Goal: Download file/media

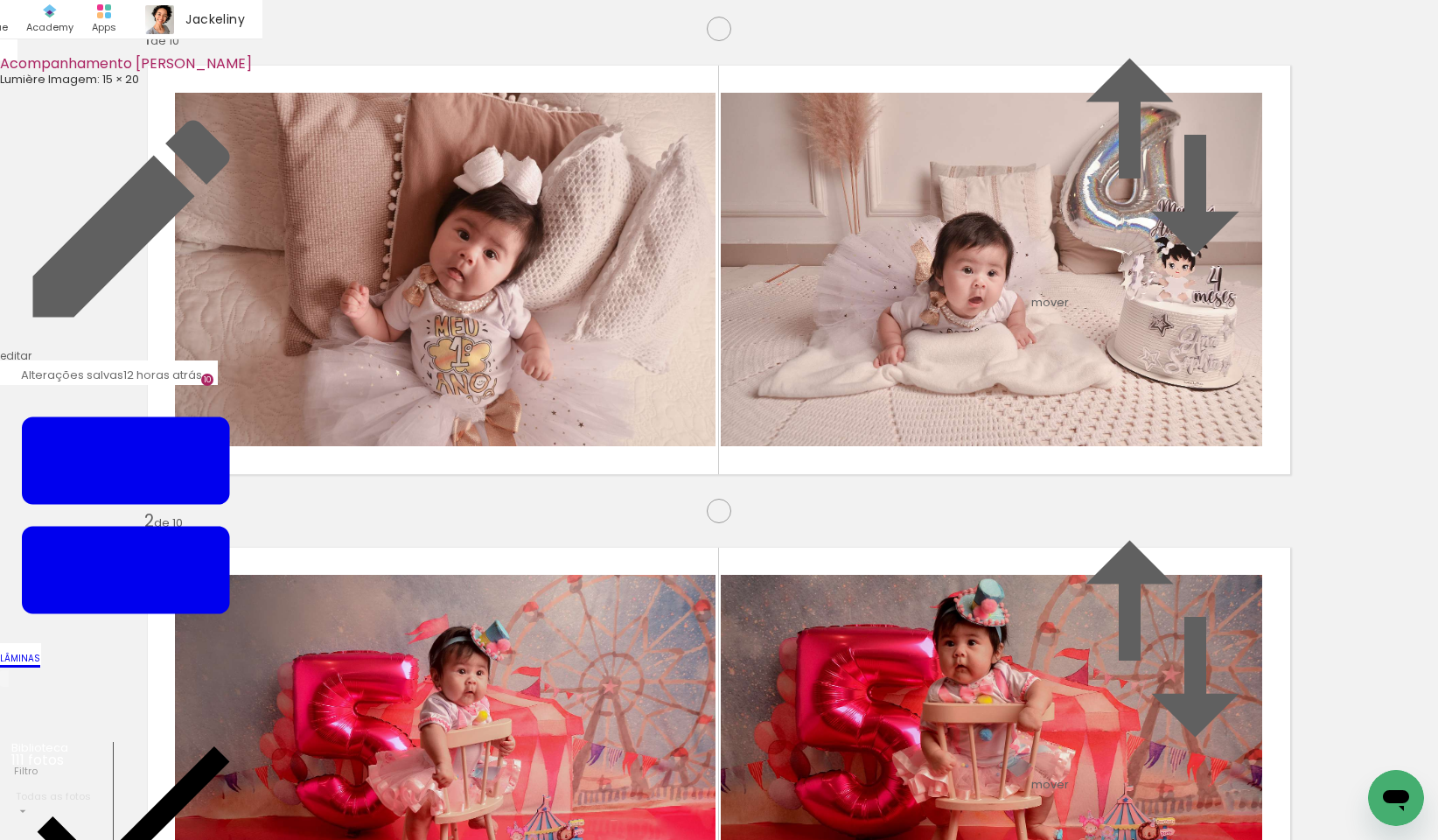
scroll to position [0, 800]
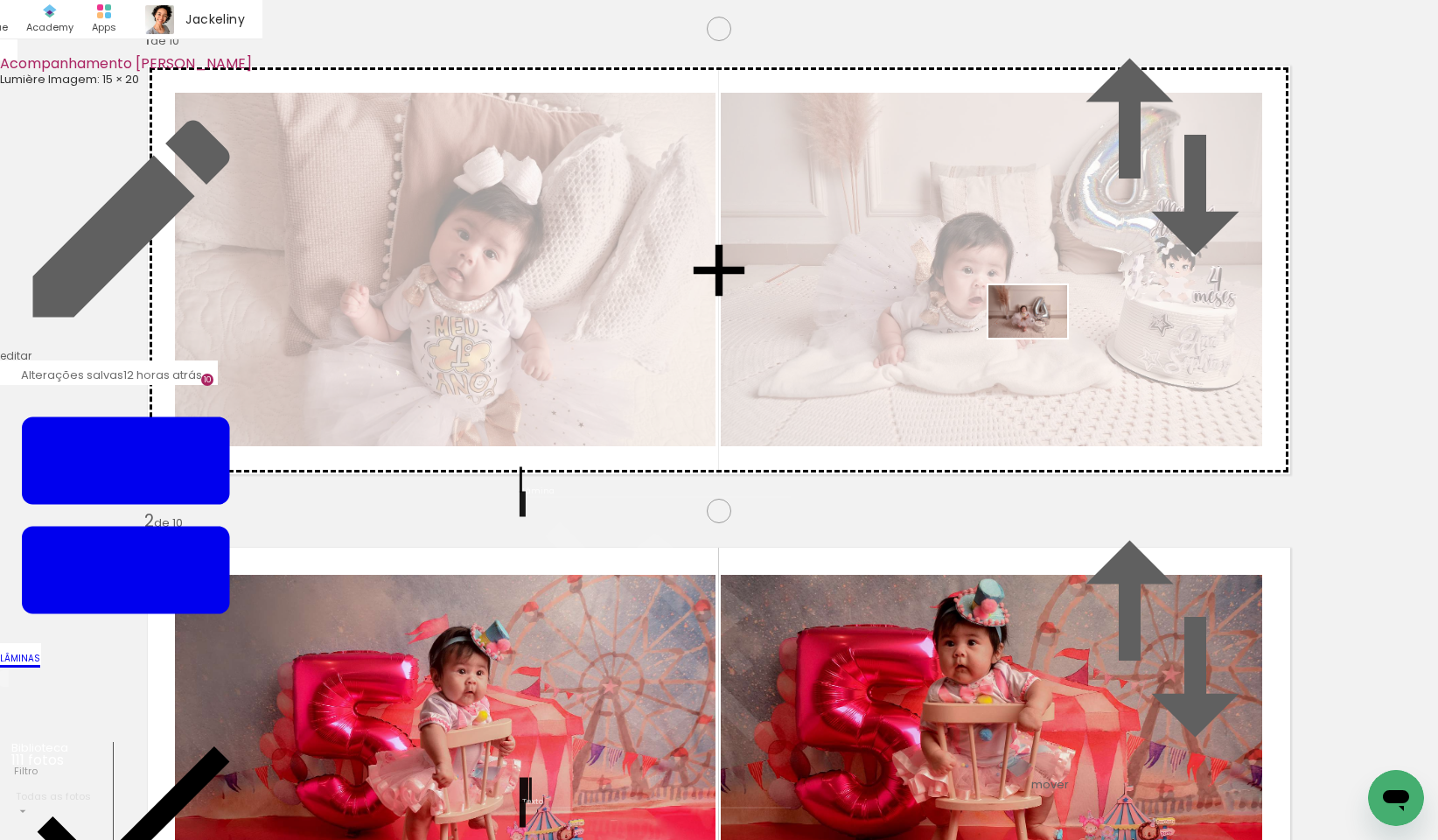
drag, startPoint x: 363, startPoint y: 785, endPoint x: 1041, endPoint y: 338, distance: 812.1
click at [1041, 338] on quentale-workspace at bounding box center [719, 420] width 1438 height 840
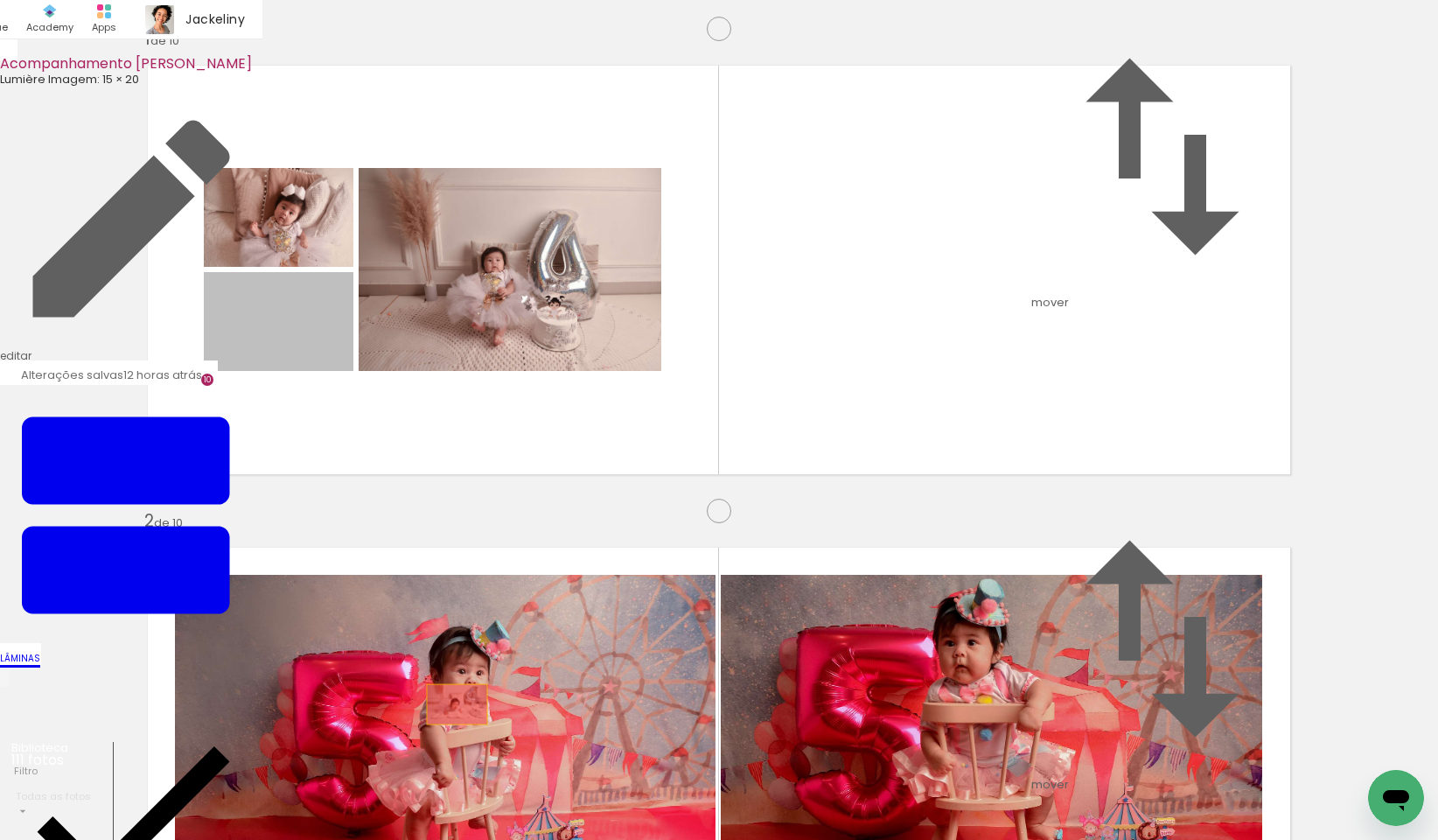
drag, startPoint x: 276, startPoint y: 428, endPoint x: 451, endPoint y: 792, distance: 403.9
click at [451, 792] on quentale-workspace at bounding box center [719, 420] width 1438 height 840
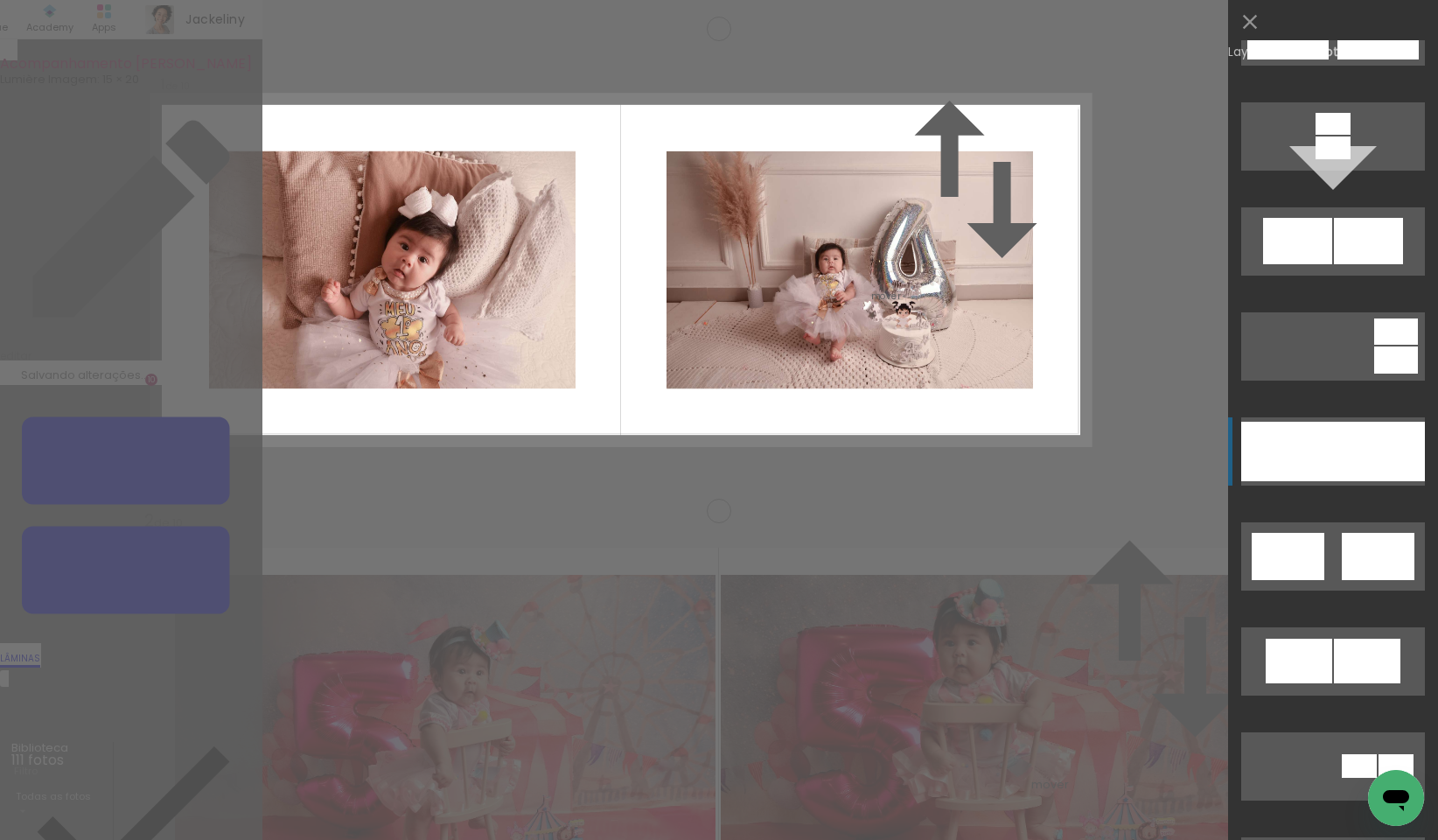
scroll to position [844, 0]
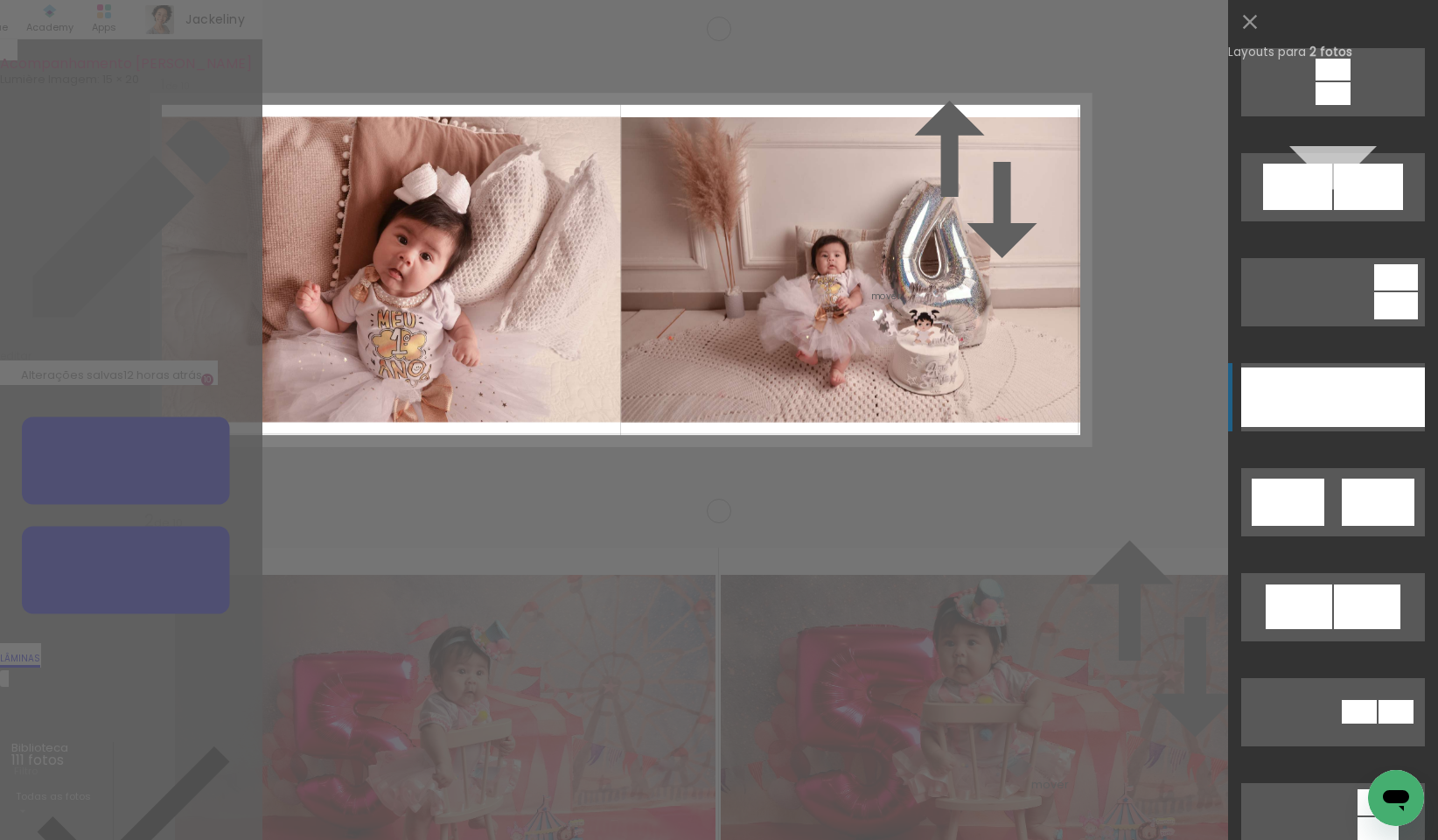
click at [1321, 412] on div at bounding box center [1287, 396] width 92 height 59
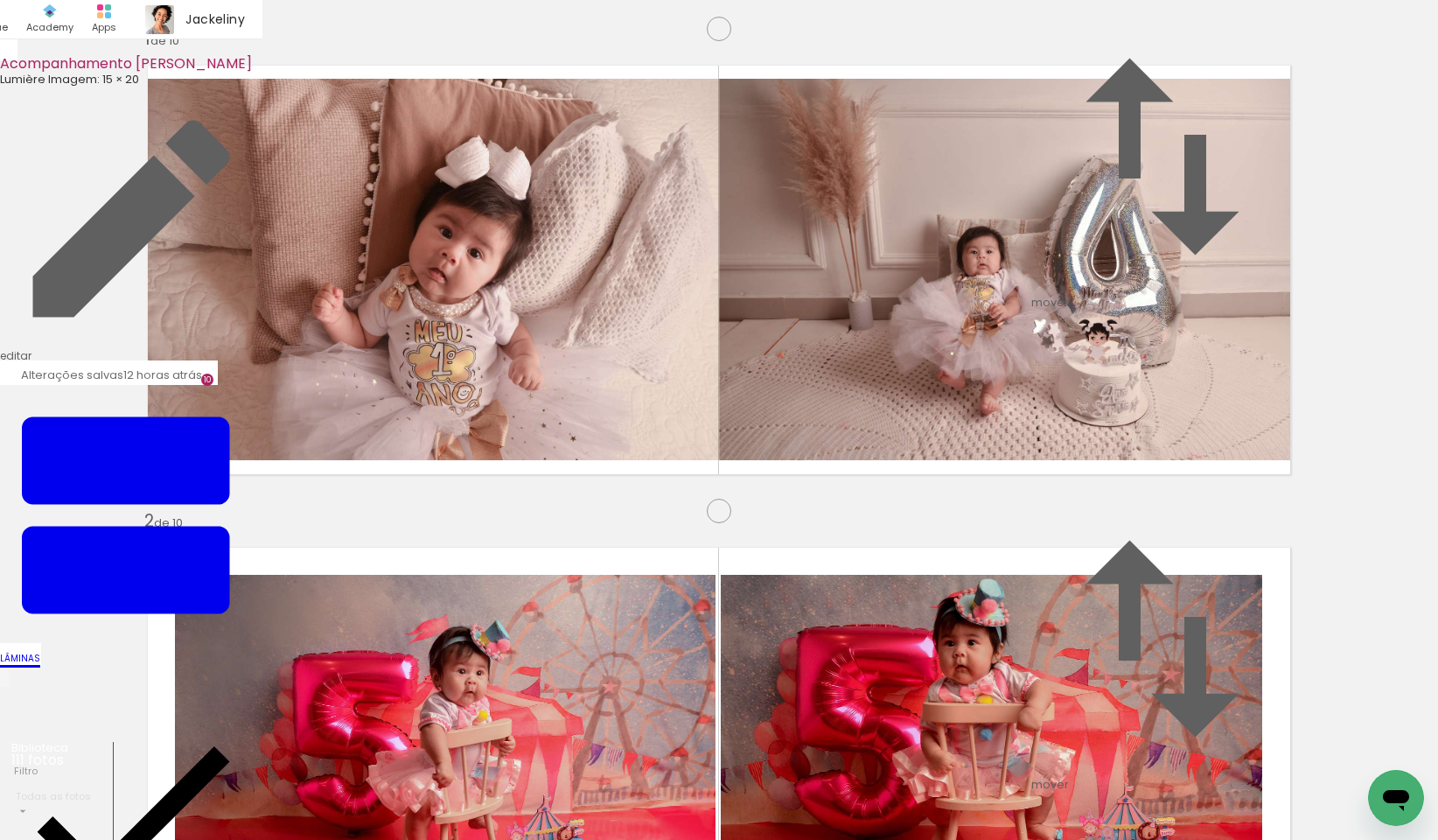
scroll to position [422, 0]
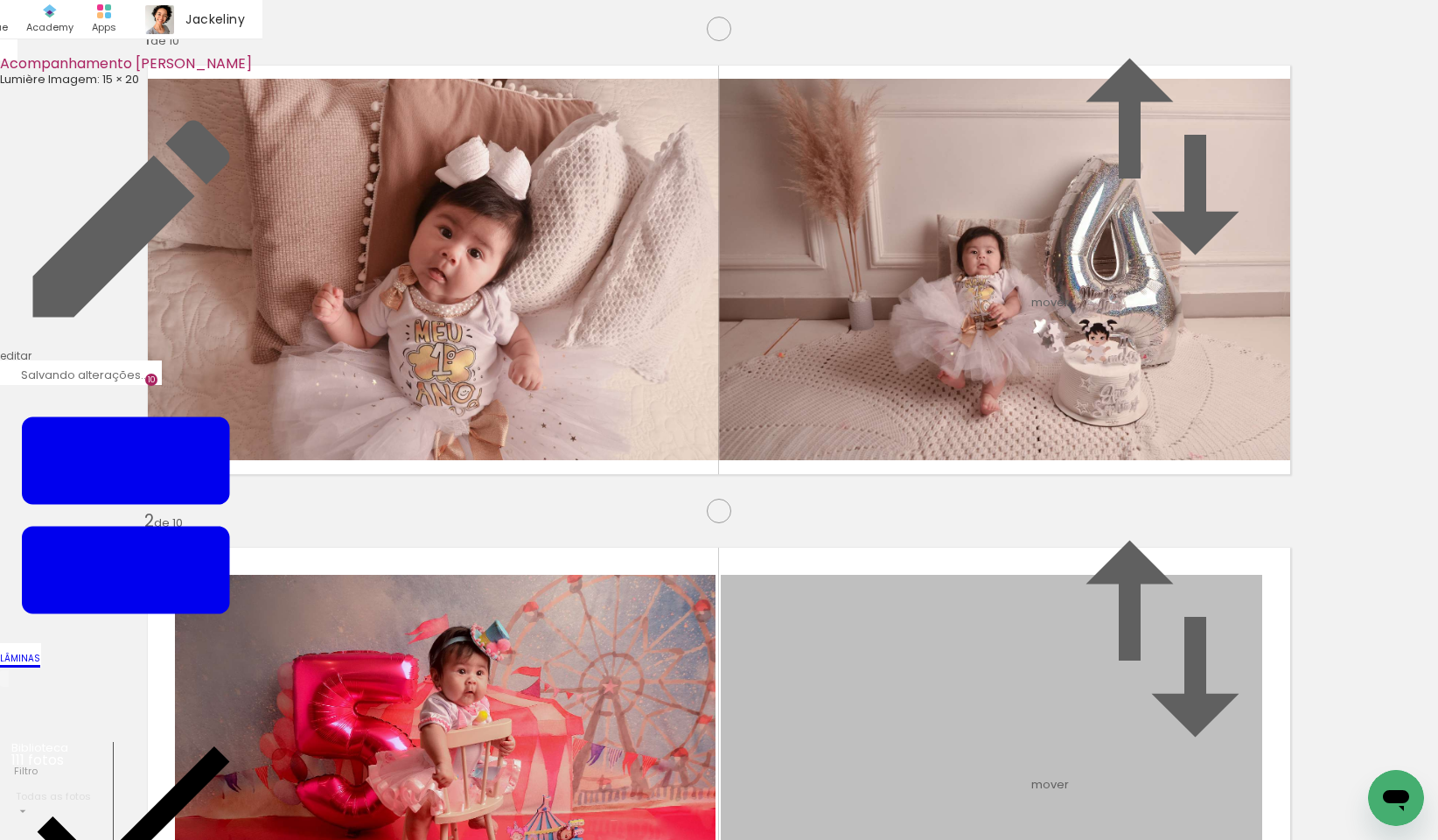
drag, startPoint x: 966, startPoint y: 432, endPoint x: 1031, endPoint y: 791, distance: 364.8
click at [1031, 791] on quentale-workspace at bounding box center [719, 420] width 1438 height 840
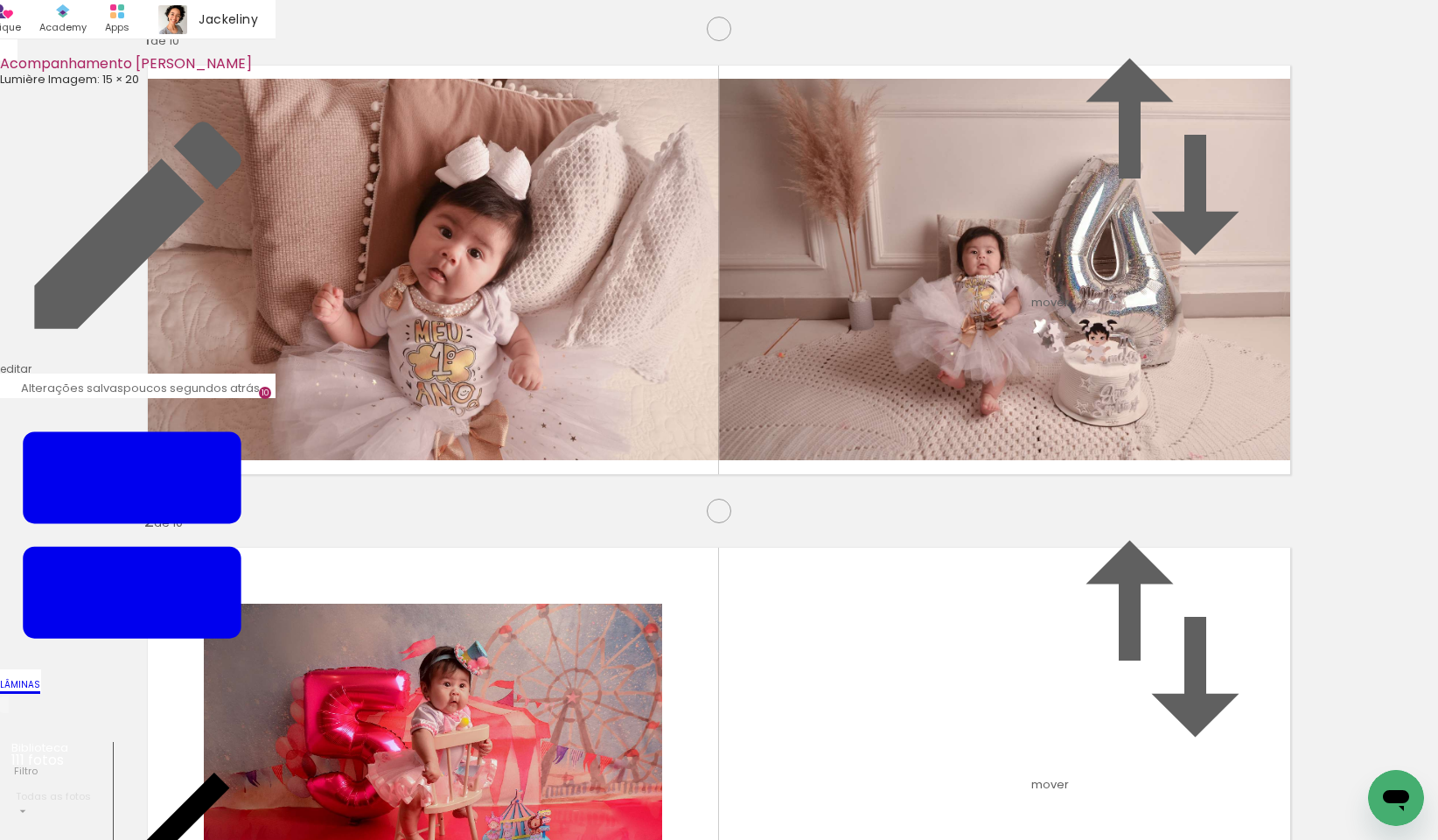
scroll to position [0, 2134]
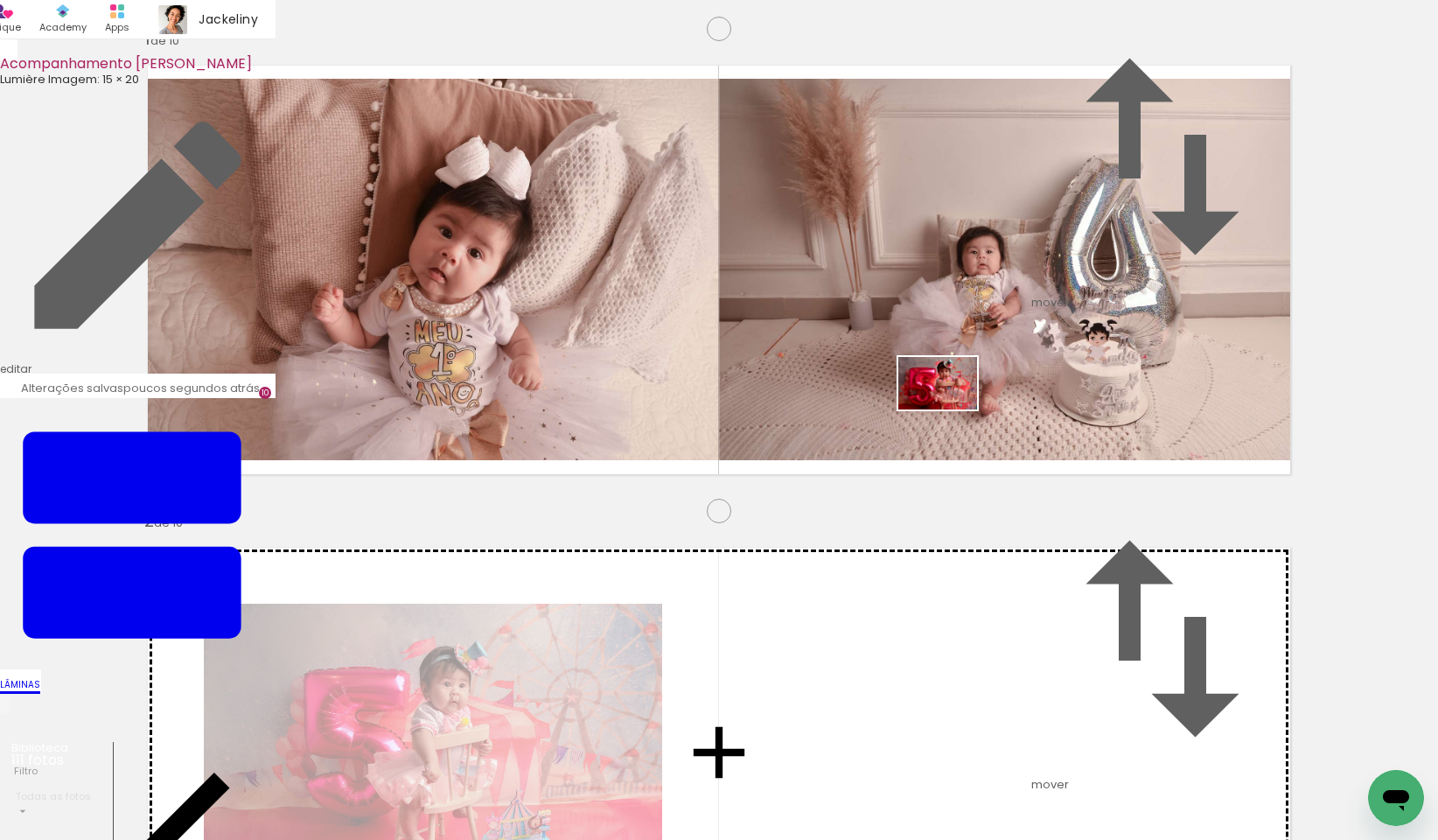
drag, startPoint x: 692, startPoint y: 788, endPoint x: 955, endPoint y: 405, distance: 464.6
click at [955, 405] on quentale-workspace at bounding box center [719, 420] width 1438 height 840
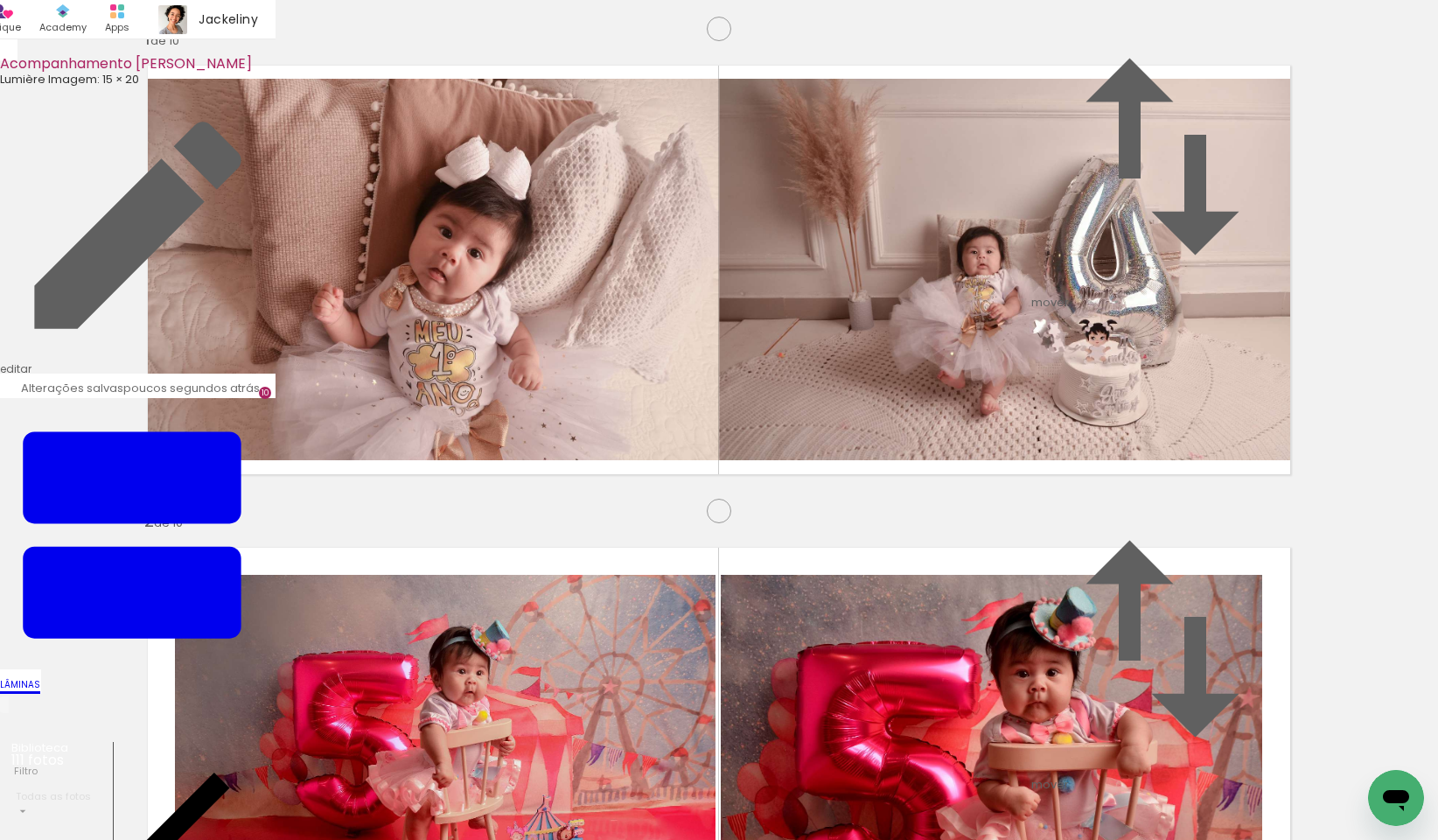
scroll to position [0, 5559]
drag, startPoint x: 865, startPoint y: 480, endPoint x: 882, endPoint y: 789, distance: 309.5
click at [882, 789] on quentale-workspace at bounding box center [719, 420] width 1438 height 840
drag, startPoint x: 892, startPoint y: 798, endPoint x: 825, endPoint y: 460, distance: 344.6
click at [825, 460] on quentale-workspace at bounding box center [719, 420] width 1438 height 840
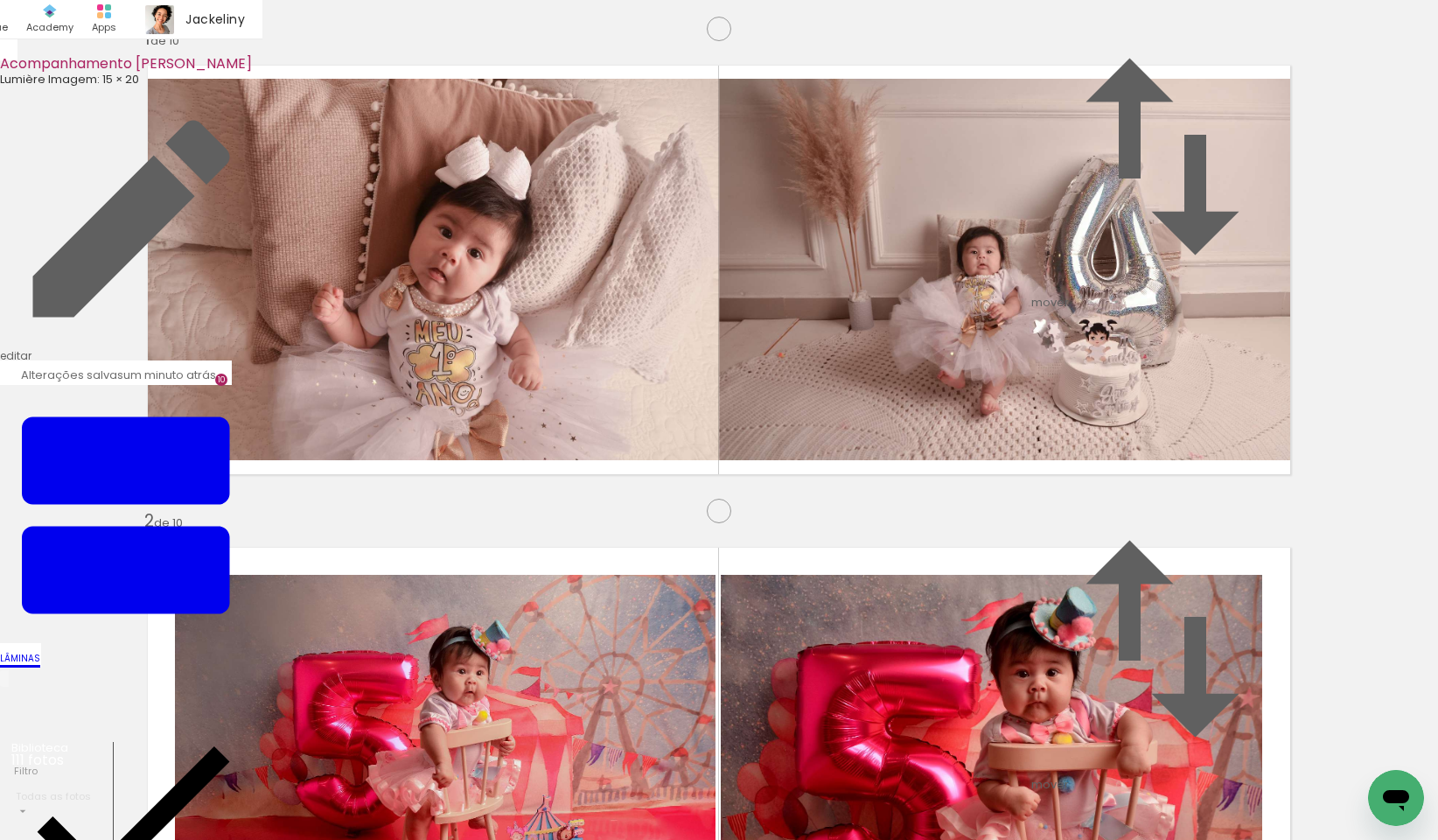
scroll to position [3922, 0]
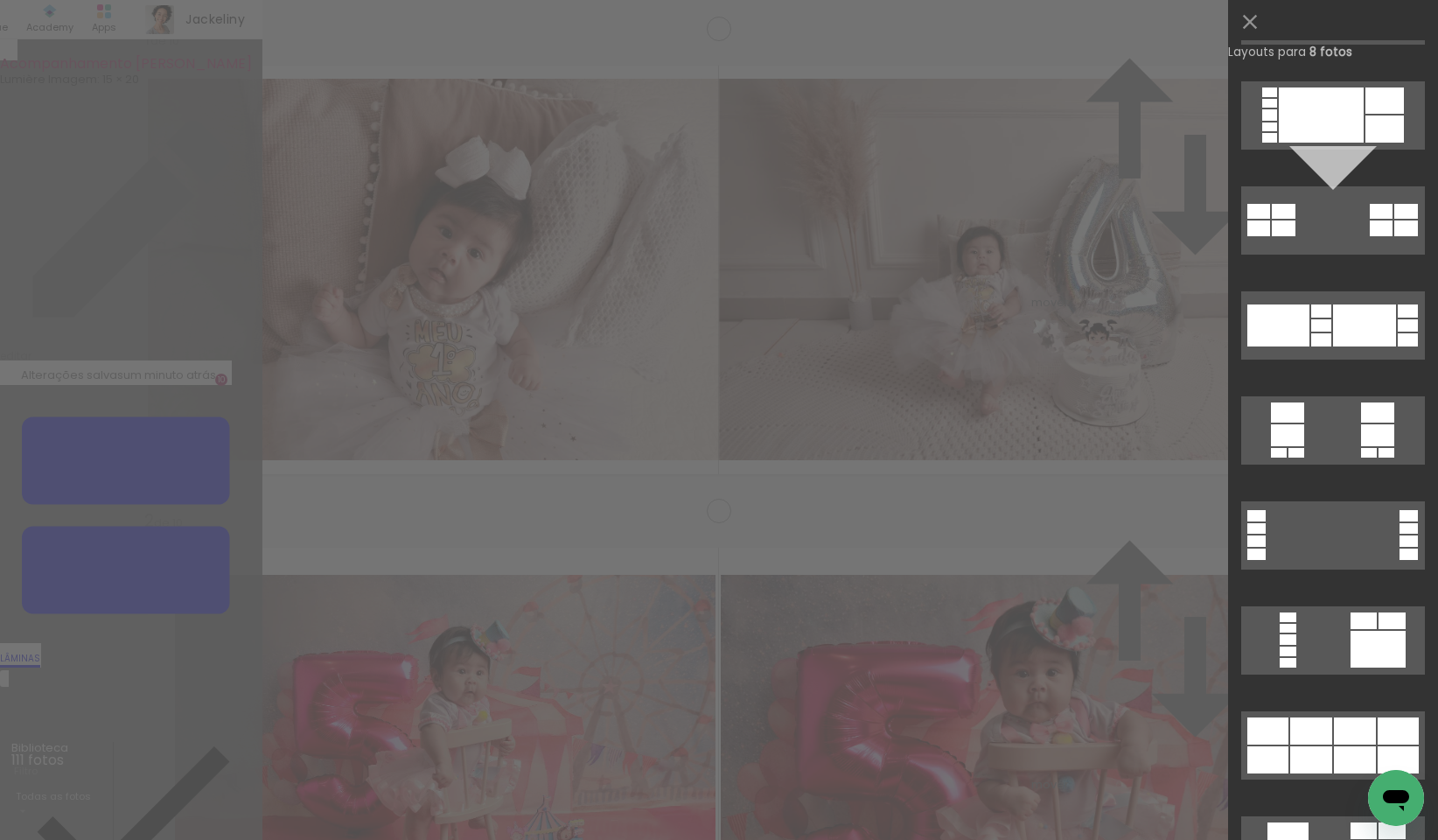
scroll to position [1307, 0]
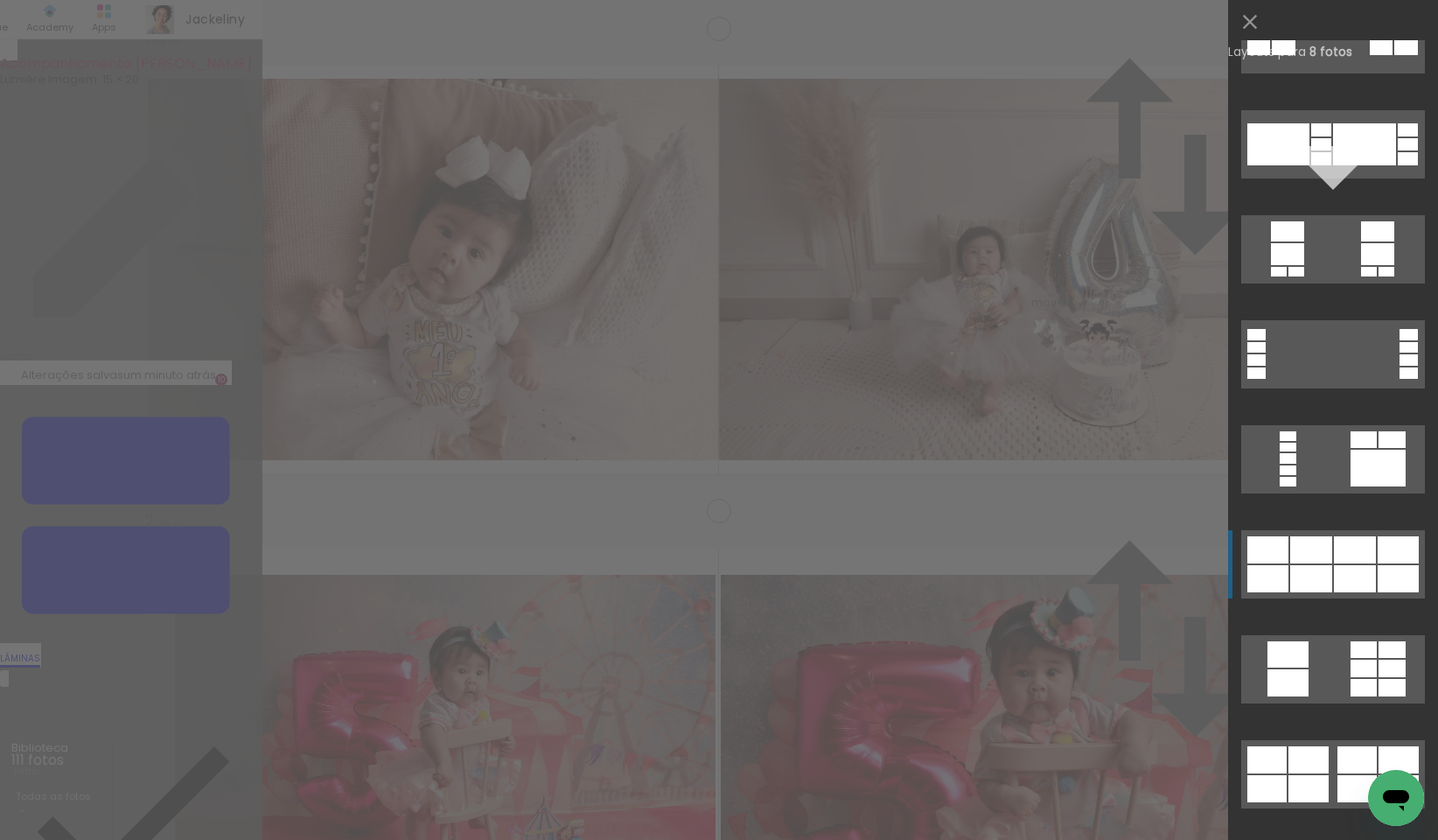
click at [1302, 580] on div at bounding box center [1310, 578] width 42 height 27
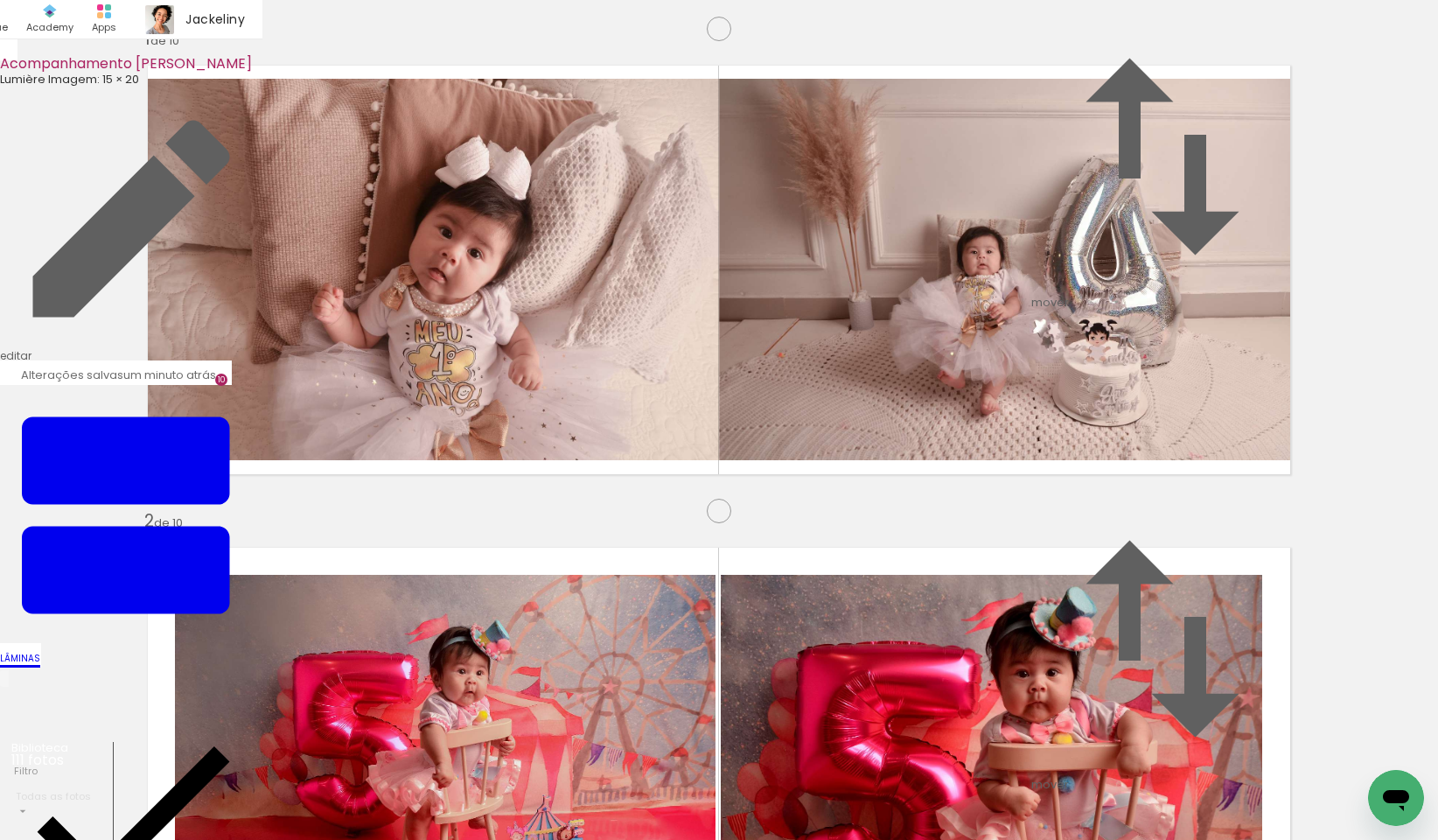
drag, startPoint x: 1148, startPoint y: 550, endPoint x: 1072, endPoint y: 483, distance: 101.3
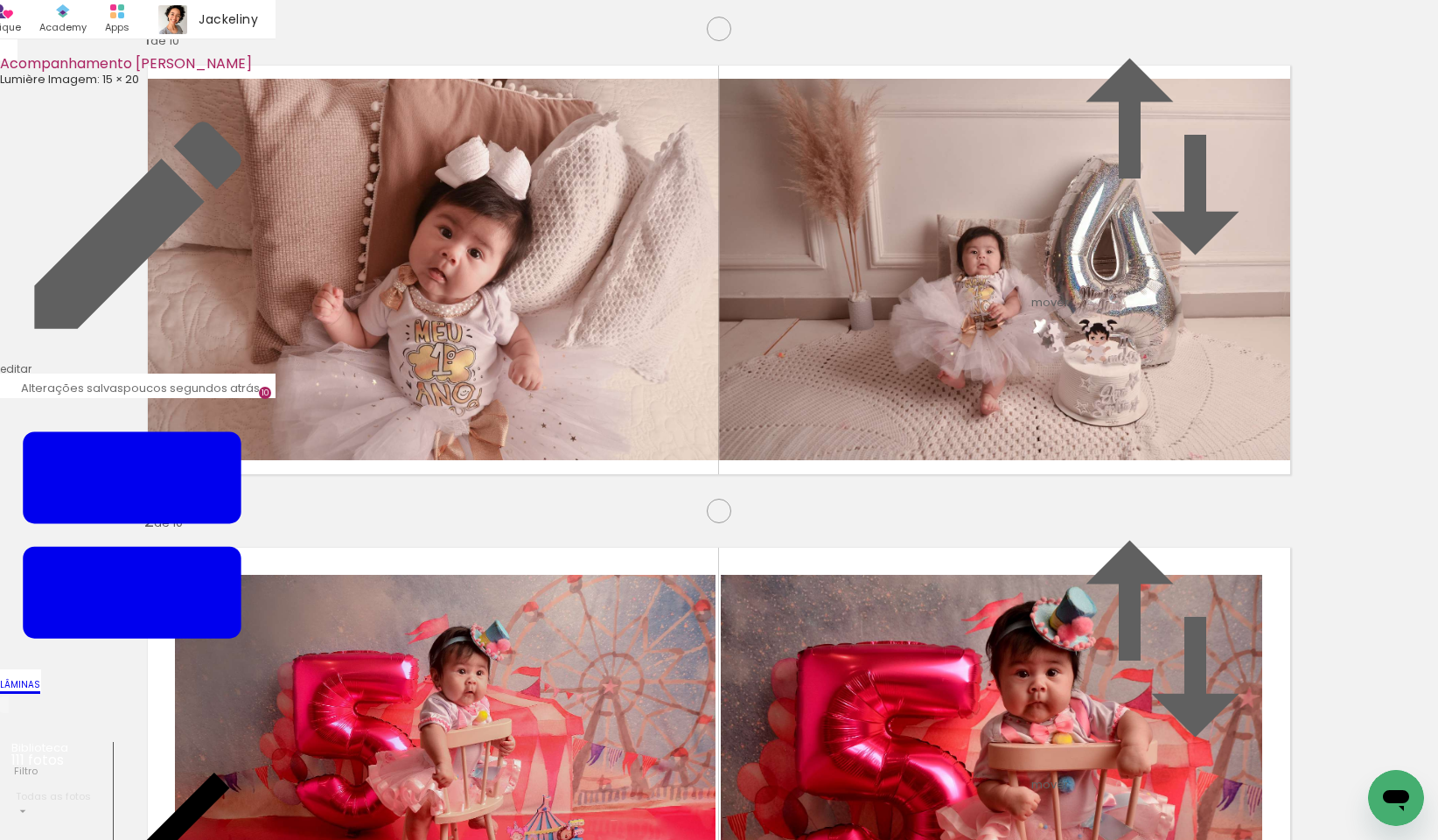
drag, startPoint x: 1122, startPoint y: 546, endPoint x: 234, endPoint y: 538, distance: 888.0
click at [0, 0] on slot at bounding box center [0, 0] width 0 height 0
drag, startPoint x: 1182, startPoint y: 504, endPoint x: 743, endPoint y: 506, distance: 439.0
click at [0, 0] on slot at bounding box center [0, 0] width 0 height 0
drag, startPoint x: 664, startPoint y: 510, endPoint x: 792, endPoint y: 510, distance: 128.0
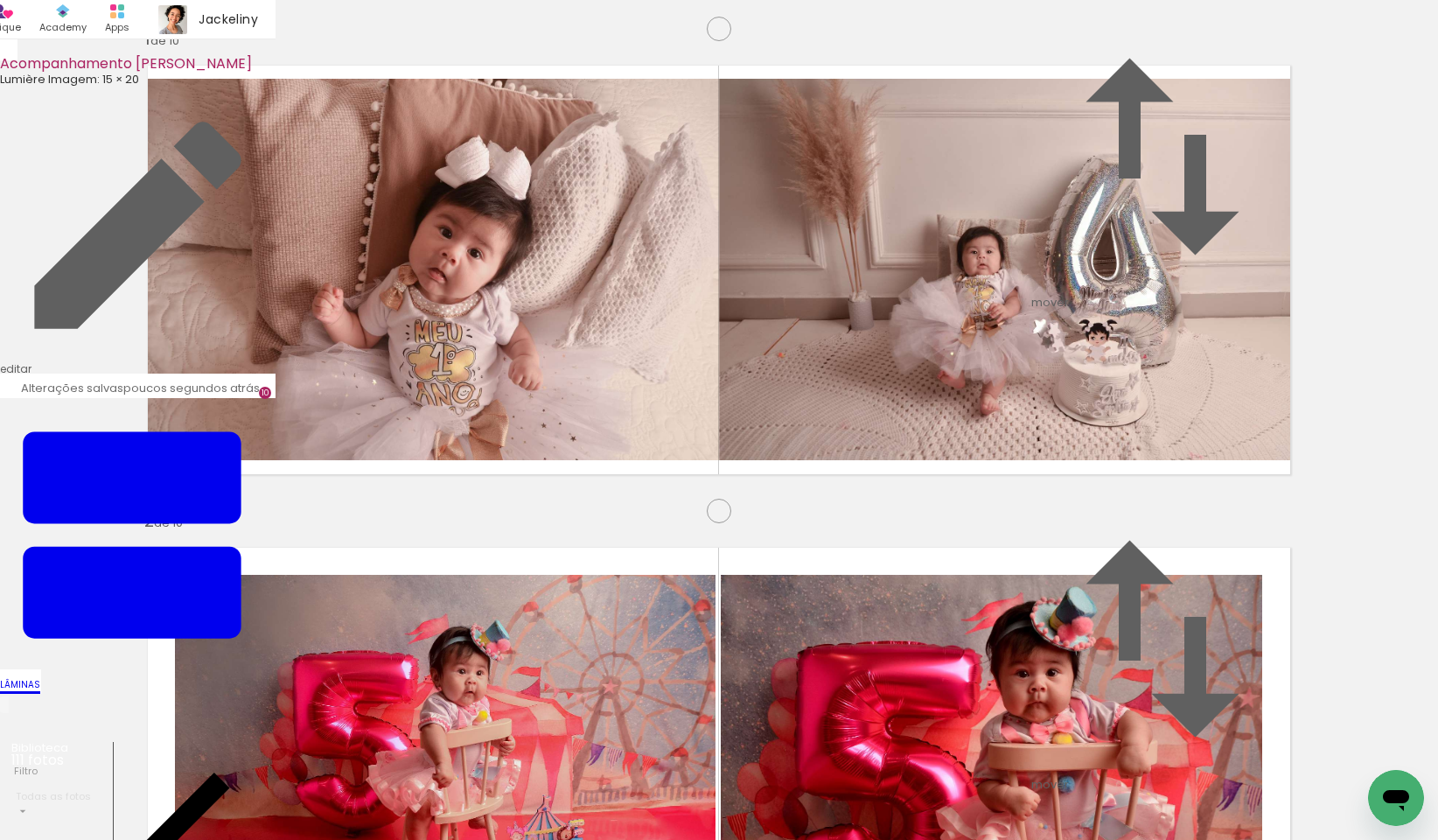
click at [0, 0] on slot at bounding box center [0, 0] width 0 height 0
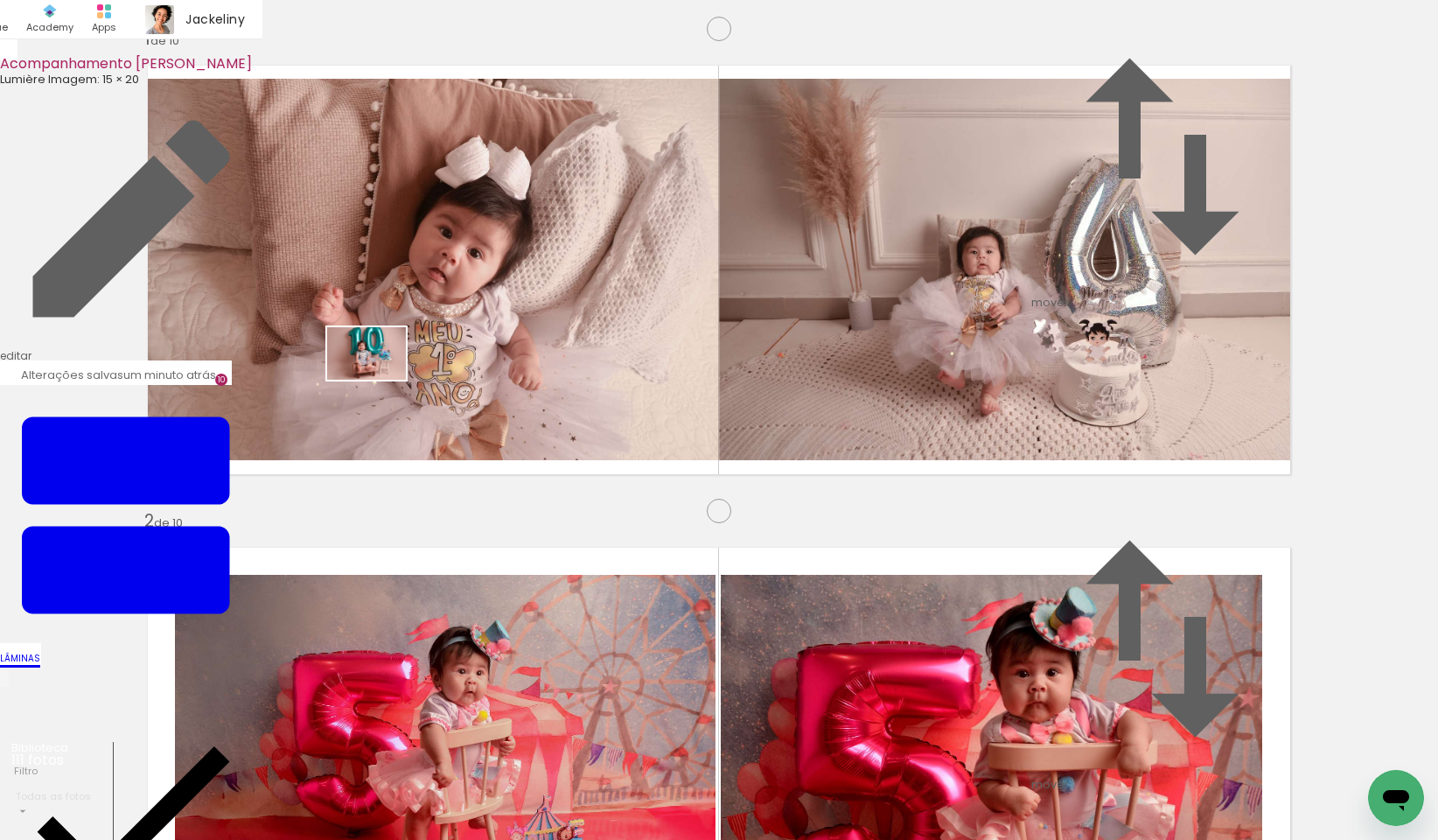
drag, startPoint x: 959, startPoint y: 791, endPoint x: 380, endPoint y: 380, distance: 710.0
click at [380, 380] on quentale-workspace at bounding box center [719, 420] width 1438 height 840
drag, startPoint x: 1007, startPoint y: 294, endPoint x: 951, endPoint y: 385, distance: 106.9
drag, startPoint x: 979, startPoint y: 321, endPoint x: 878, endPoint y: 785, distance: 474.9
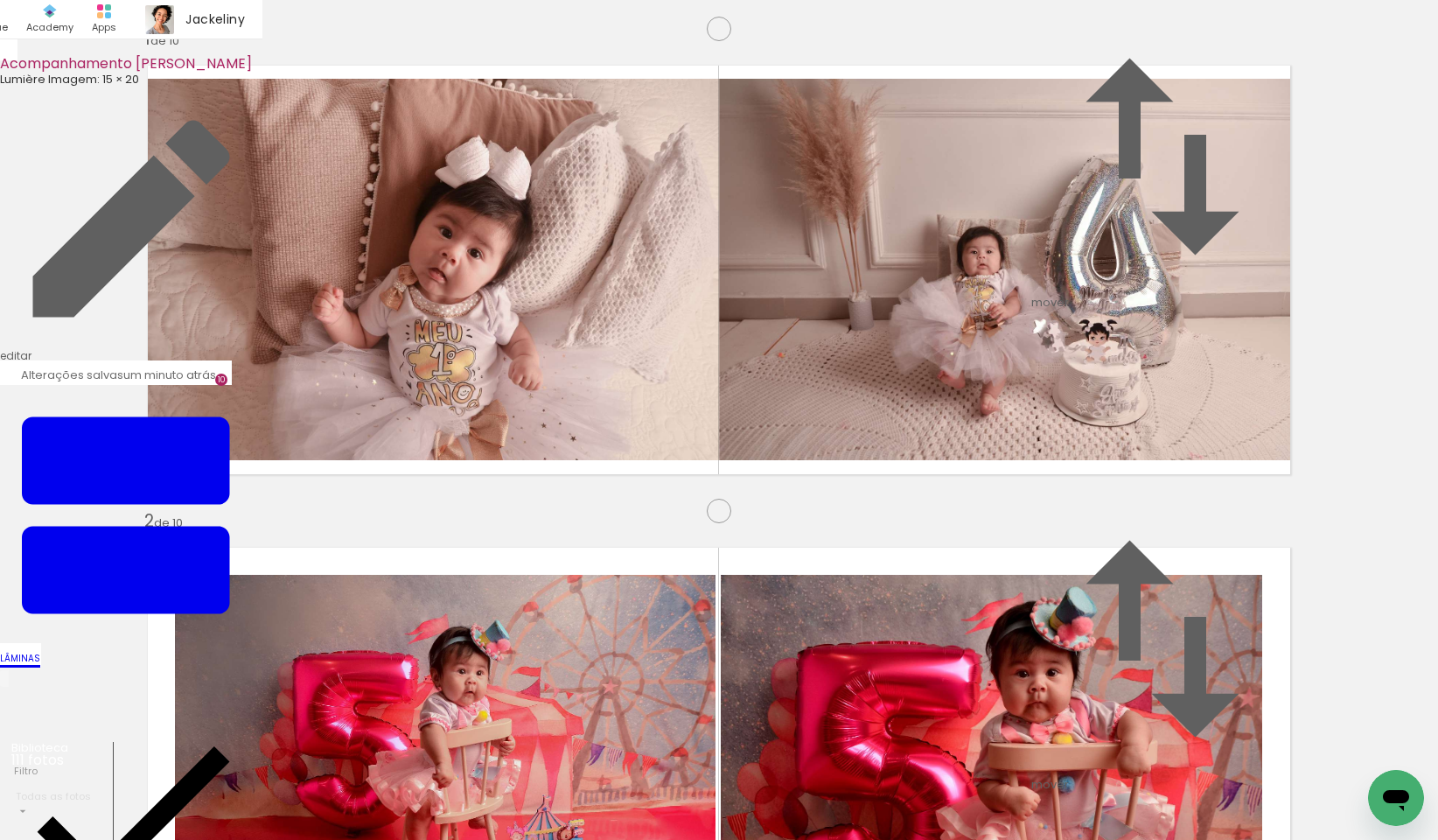
click at [878, 785] on quentale-workspace at bounding box center [719, 420] width 1438 height 840
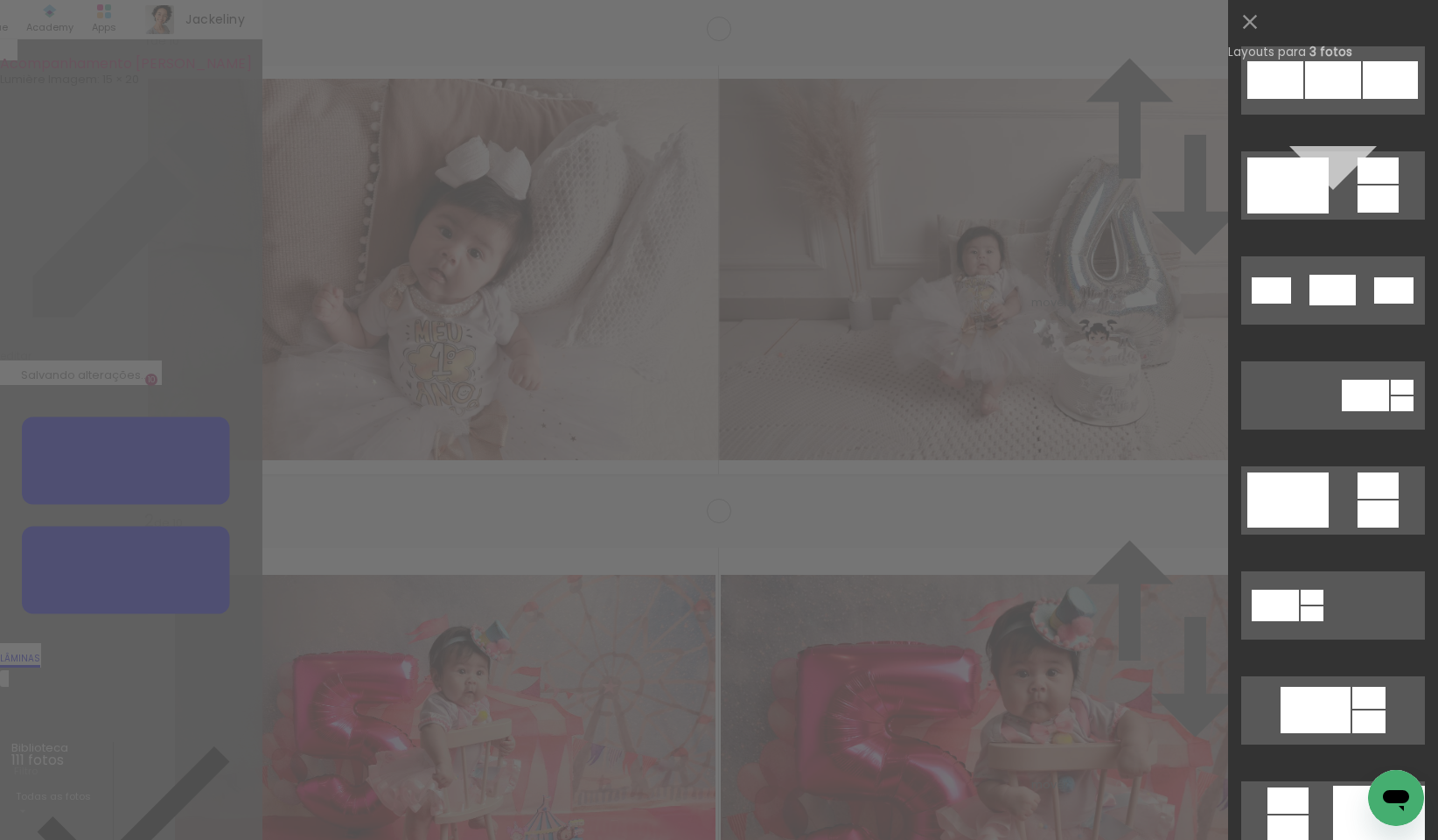
scroll to position [684, 0]
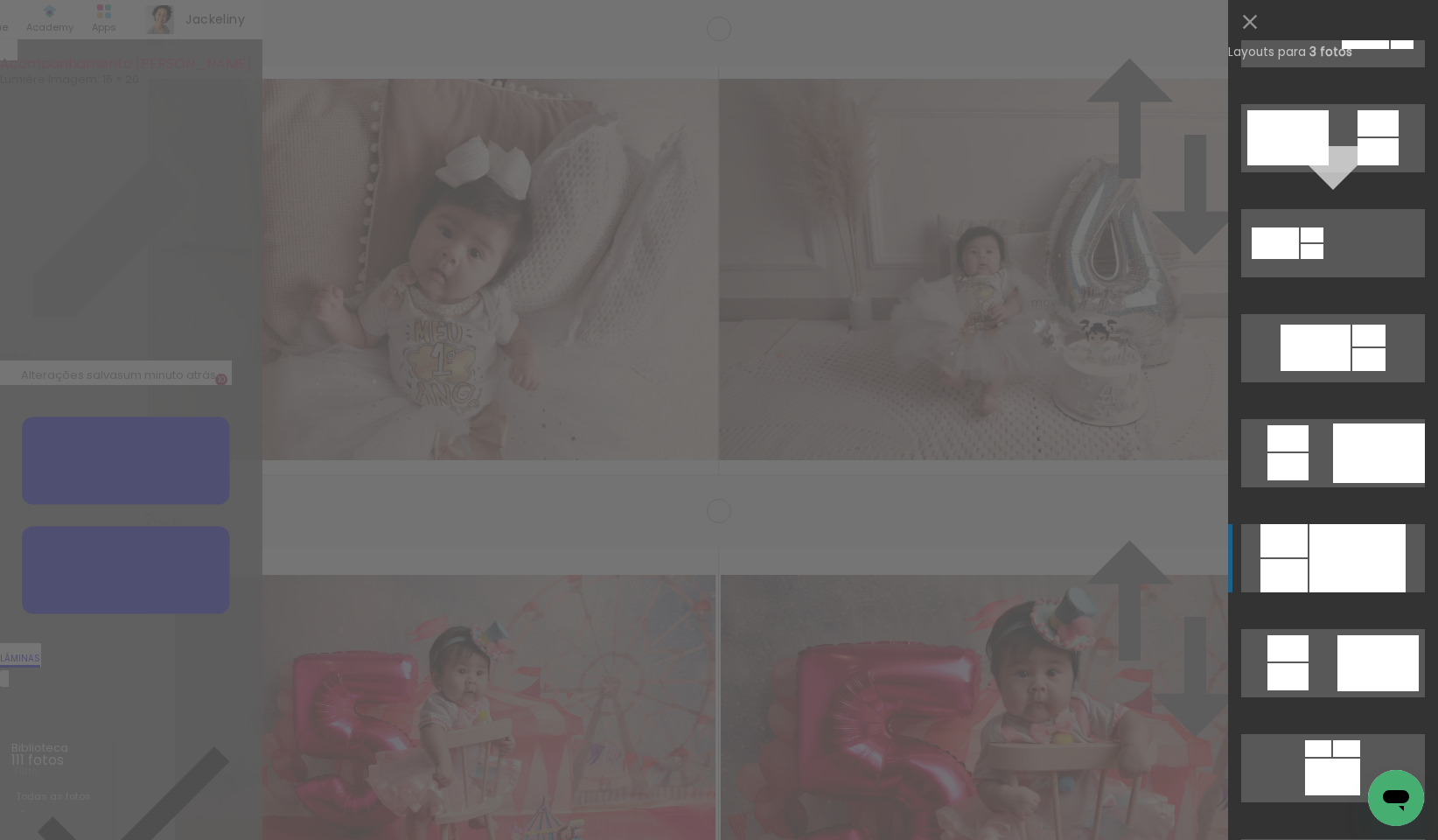
click at [1324, 543] on div at bounding box center [1357, 558] width 96 height 68
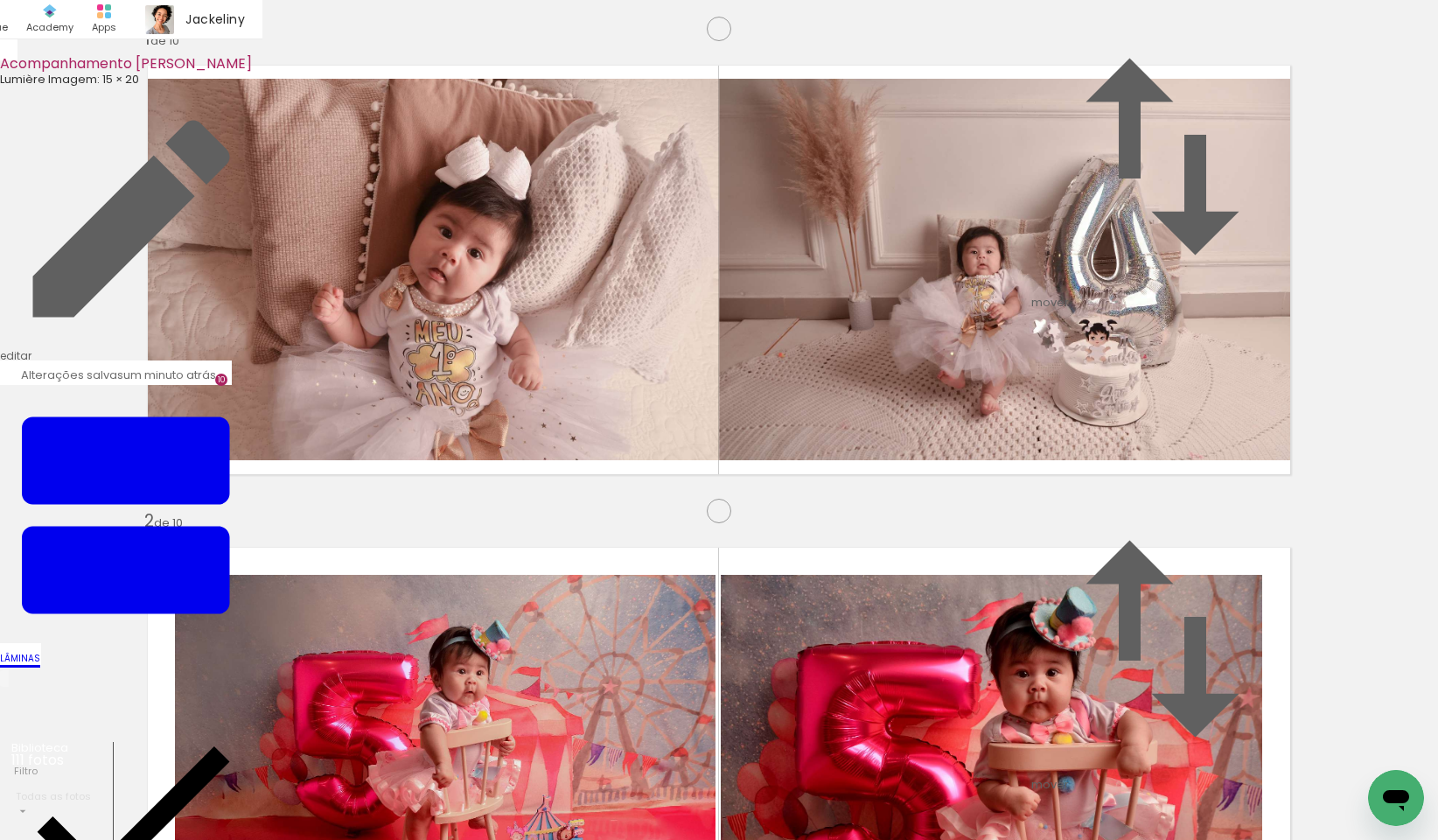
drag, startPoint x: 438, startPoint y: 542, endPoint x: 780, endPoint y: 467, distance: 350.1
click at [0, 0] on slot at bounding box center [0, 0] width 0 height 0
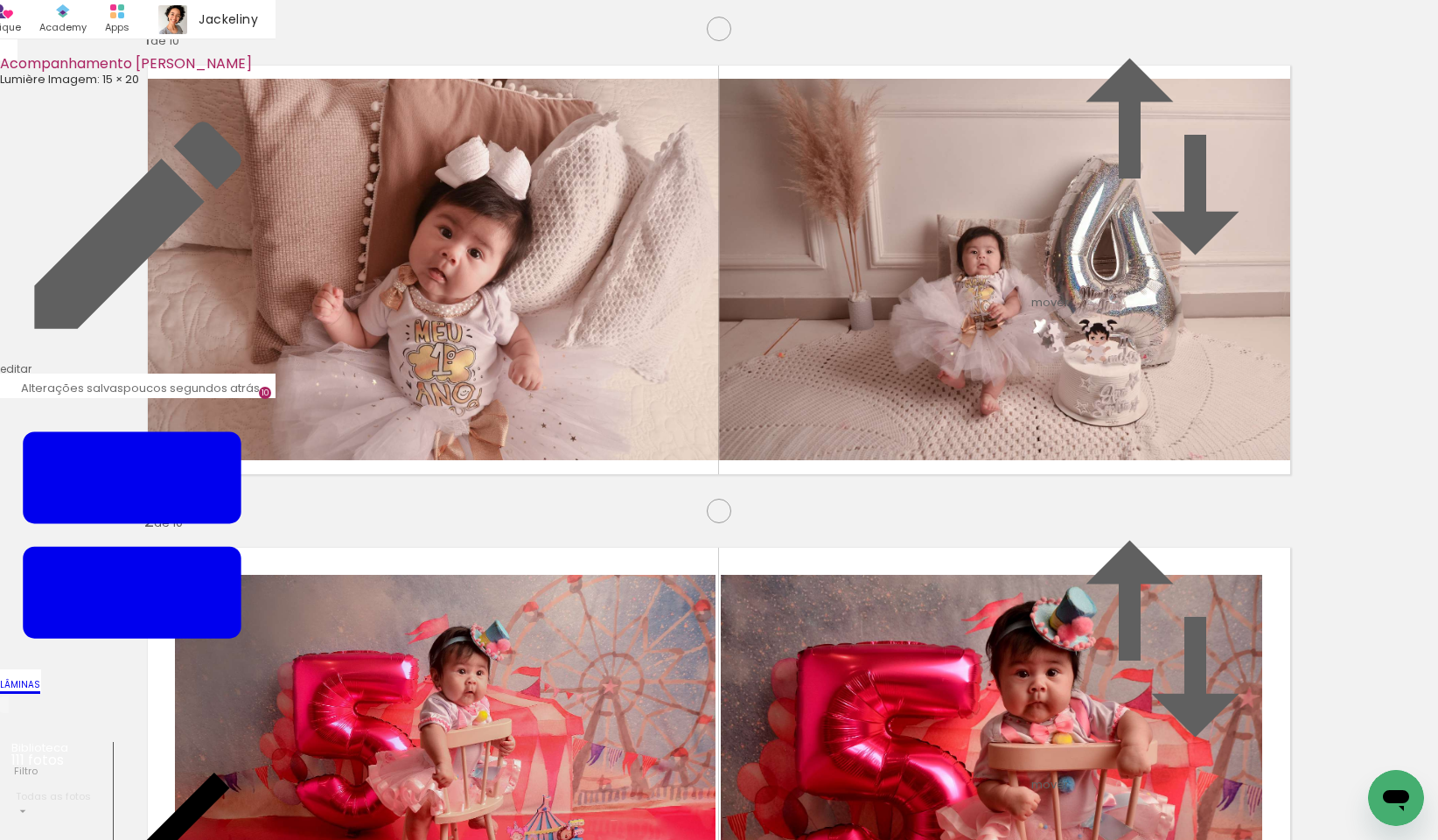
scroll to position [3704, 0]
drag, startPoint x: 1163, startPoint y: 460, endPoint x: 510, endPoint y: 372, distance: 658.9
click at [0, 0] on slot at bounding box center [0, 0] width 0 height 0
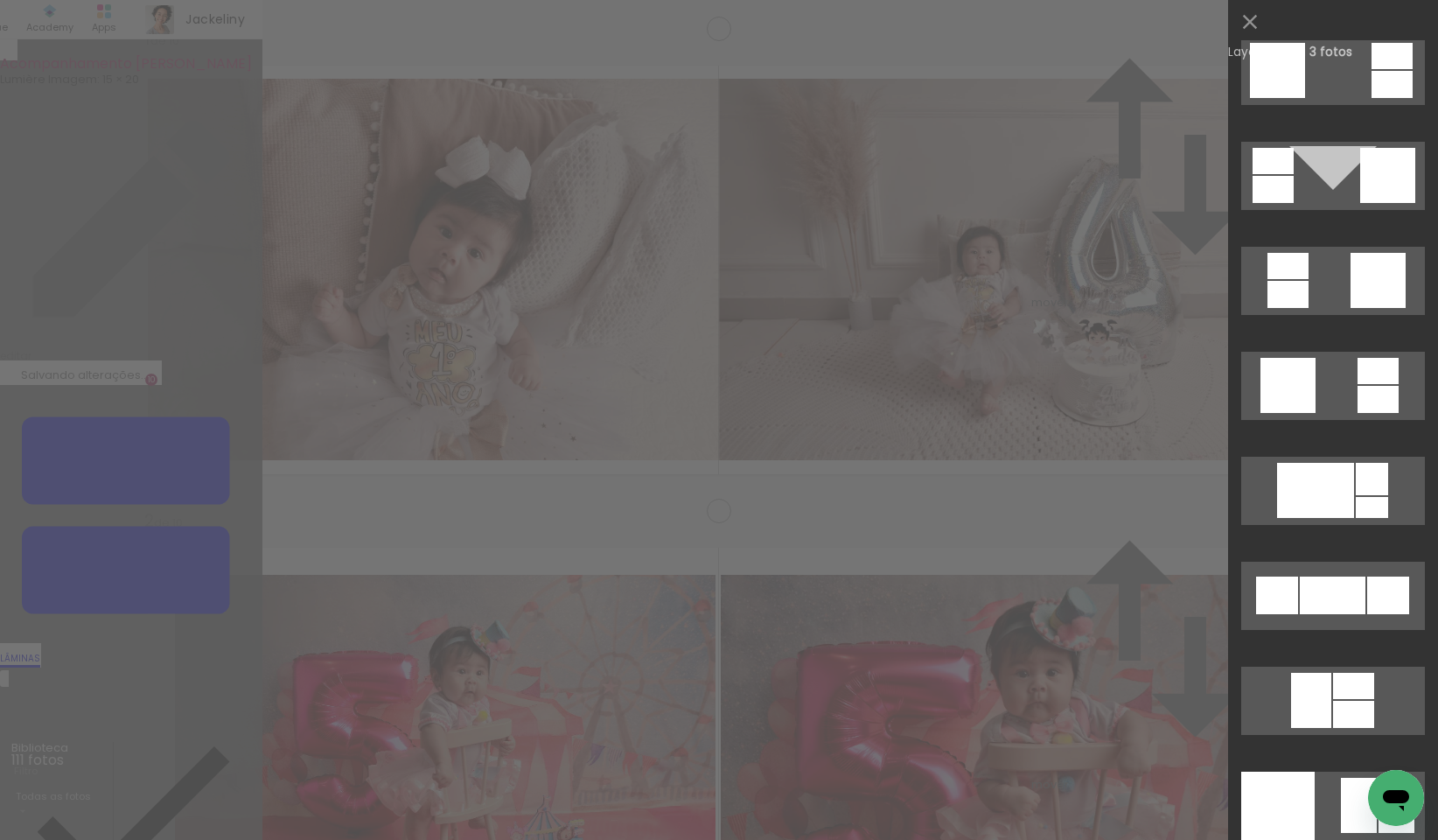
scroll to position [5016, 0]
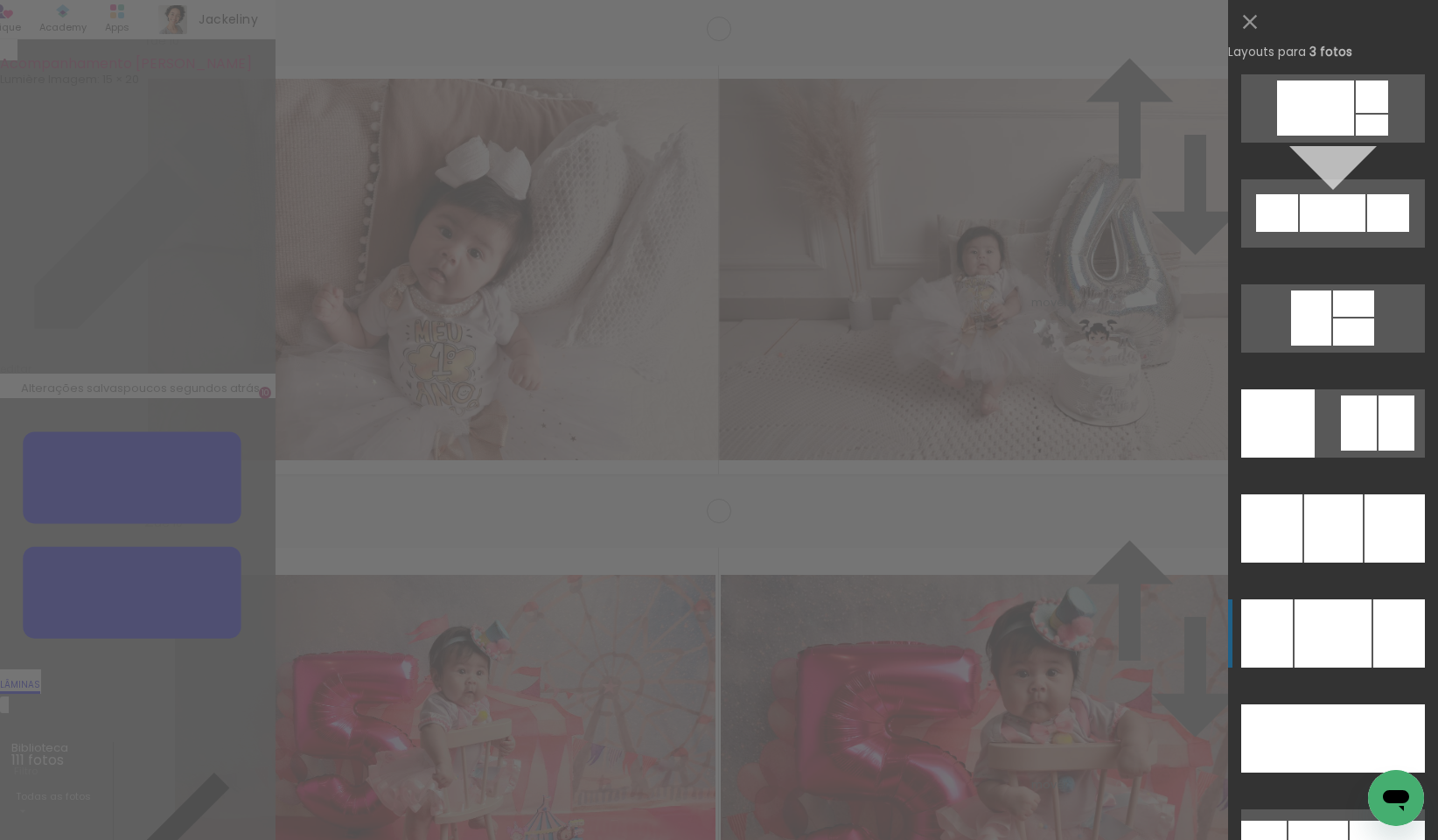
click at [1317, 628] on div at bounding box center [1332, 632] width 77 height 68
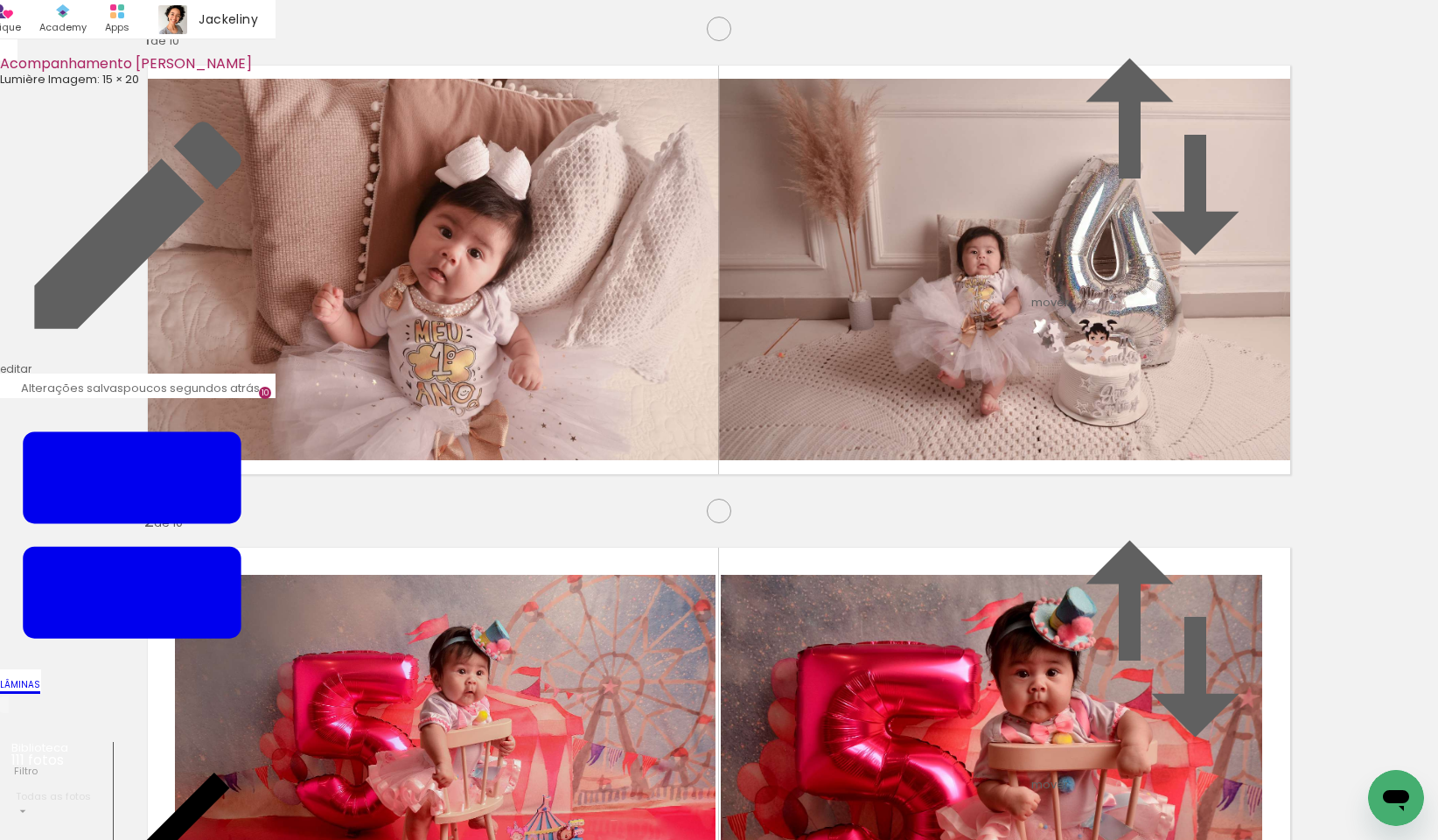
drag, startPoint x: 833, startPoint y: 538, endPoint x: 816, endPoint y: 538, distance: 17.0
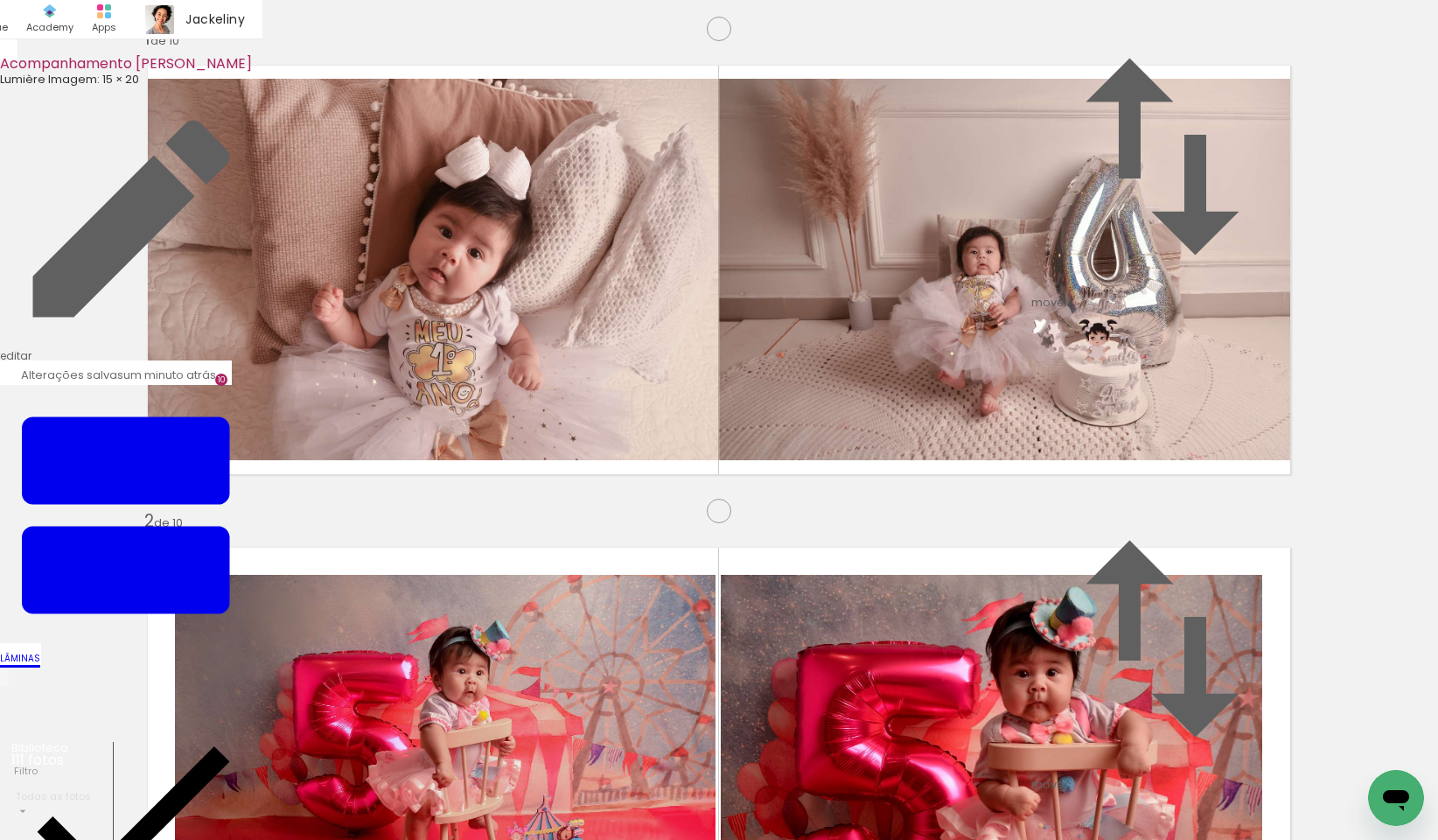
scroll to position [2920, 0]
drag, startPoint x: 1112, startPoint y: 457, endPoint x: 1100, endPoint y: 454, distance: 12.4
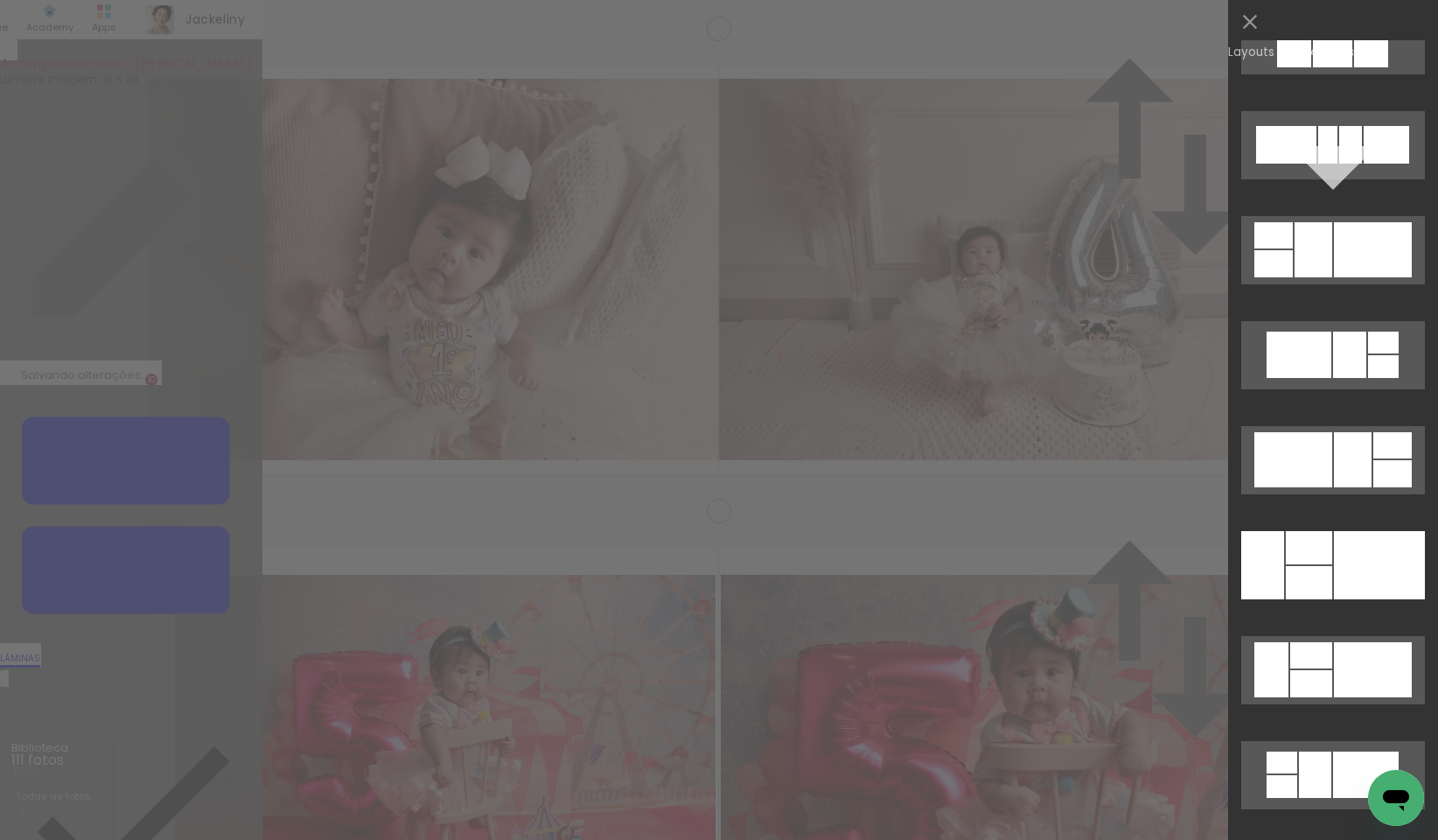
scroll to position [5491, 0]
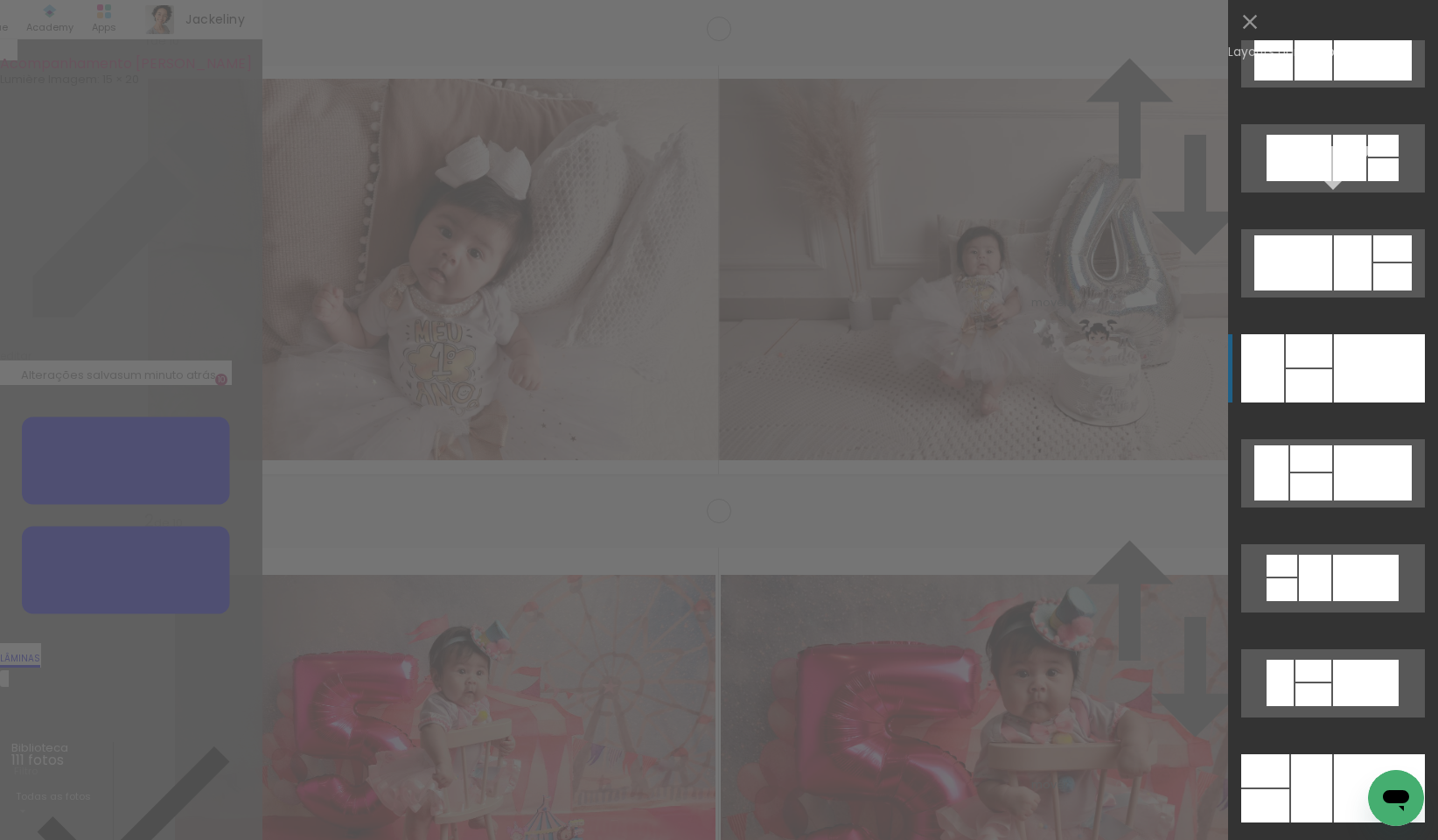
click at [1356, 392] on div at bounding box center [1379, 368] width 91 height 68
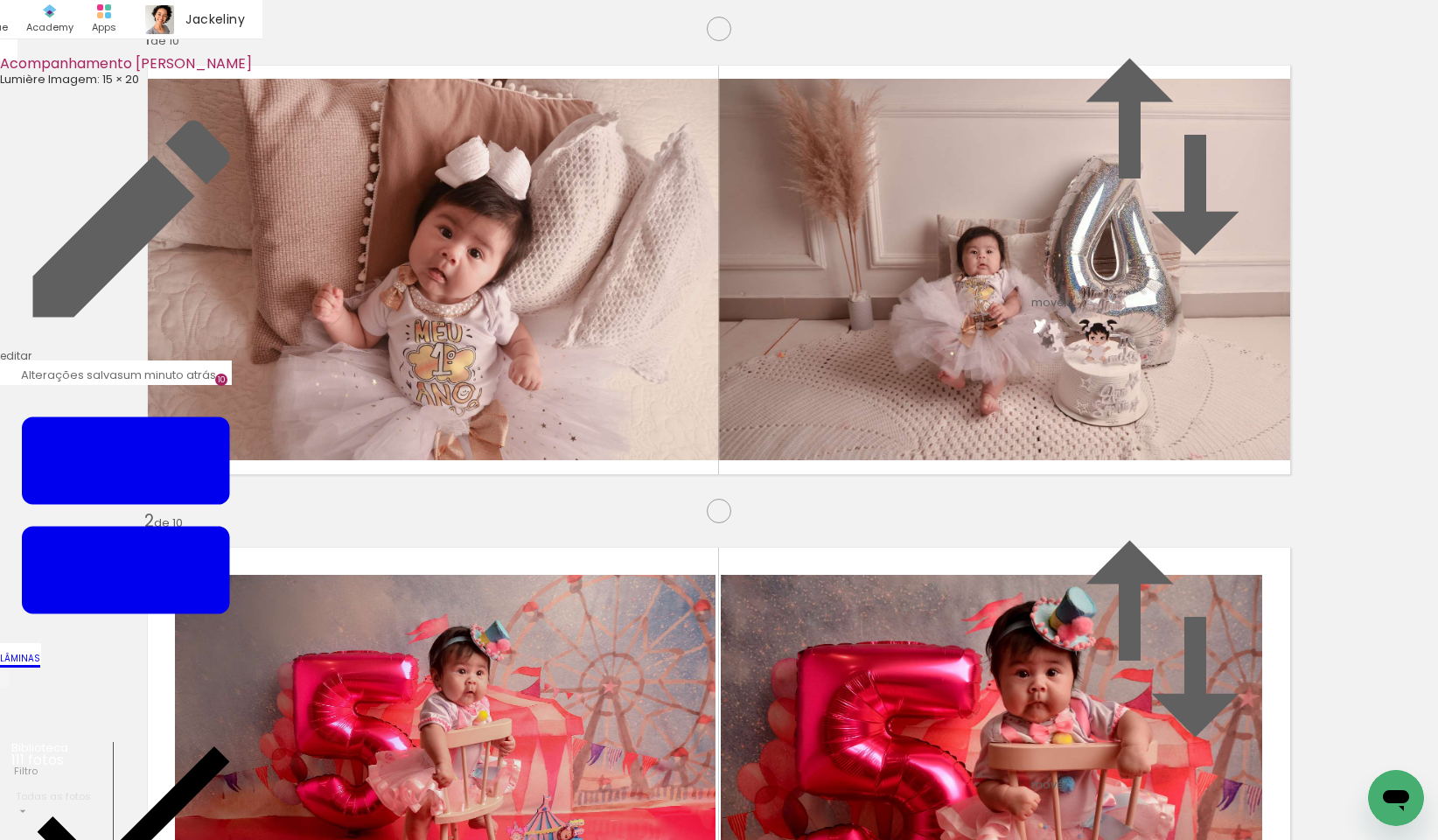
drag, startPoint x: 319, startPoint y: 497, endPoint x: 346, endPoint y: 497, distance: 27.0
drag, startPoint x: 590, startPoint y: 544, endPoint x: 560, endPoint y: 543, distance: 30.0
drag, startPoint x: 1073, startPoint y: 485, endPoint x: 1040, endPoint y: 468, distance: 37.1
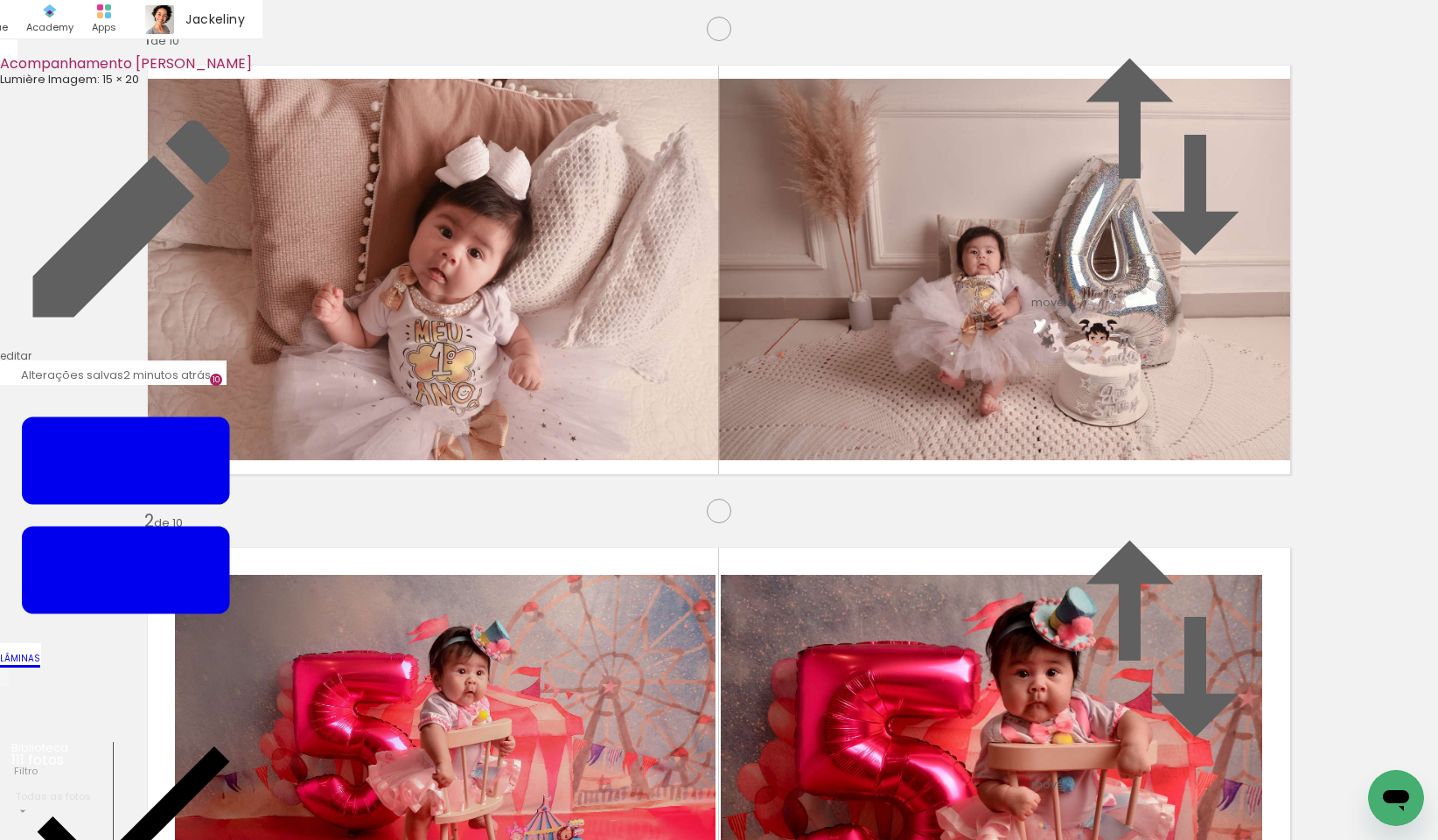
drag, startPoint x: 1050, startPoint y: 404, endPoint x: 1049, endPoint y: 423, distance: 19.0
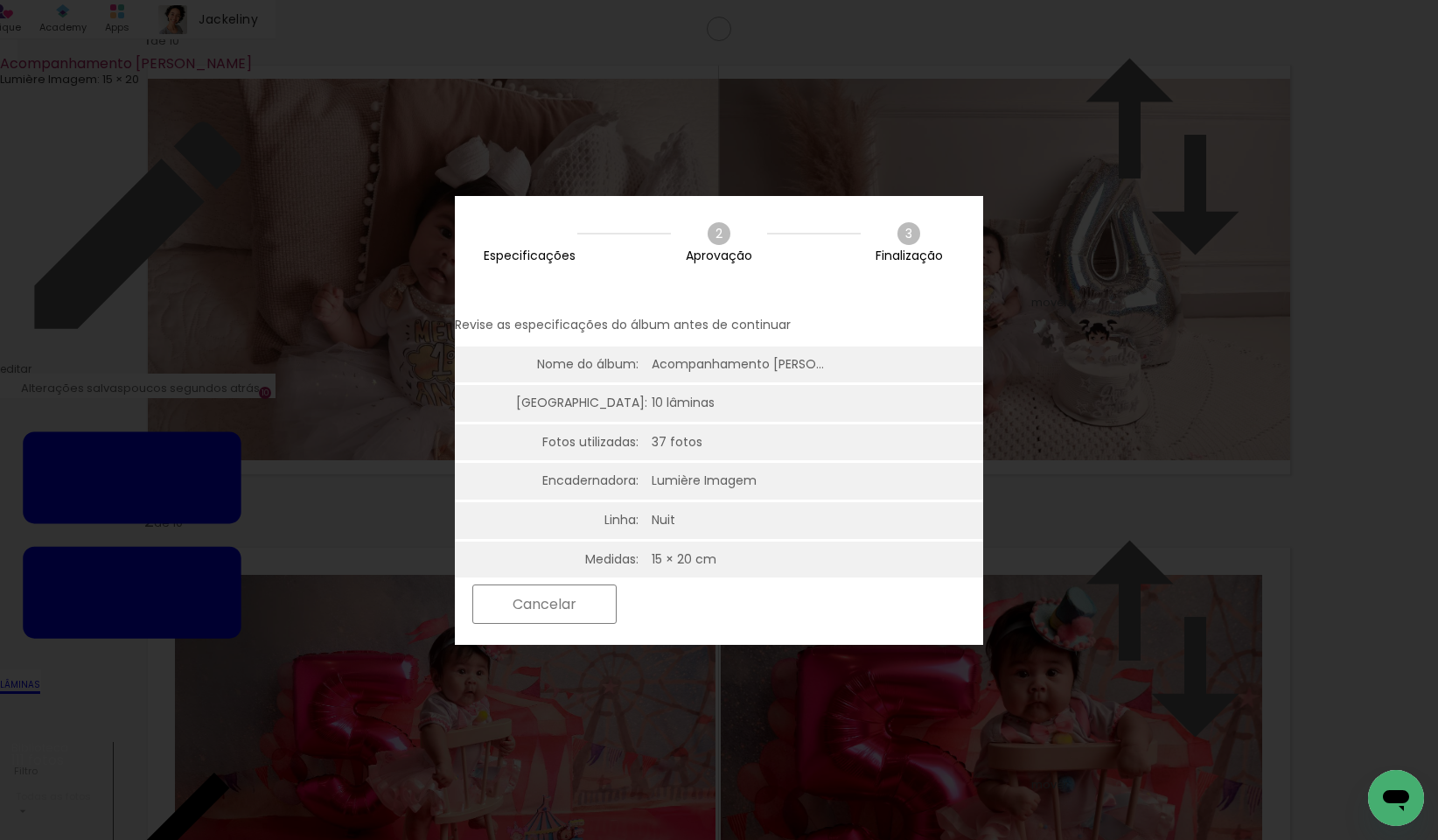
scroll to position [0, 0]
click at [760, 615] on paper-button "Próximo" at bounding box center [693, 604] width 135 height 37
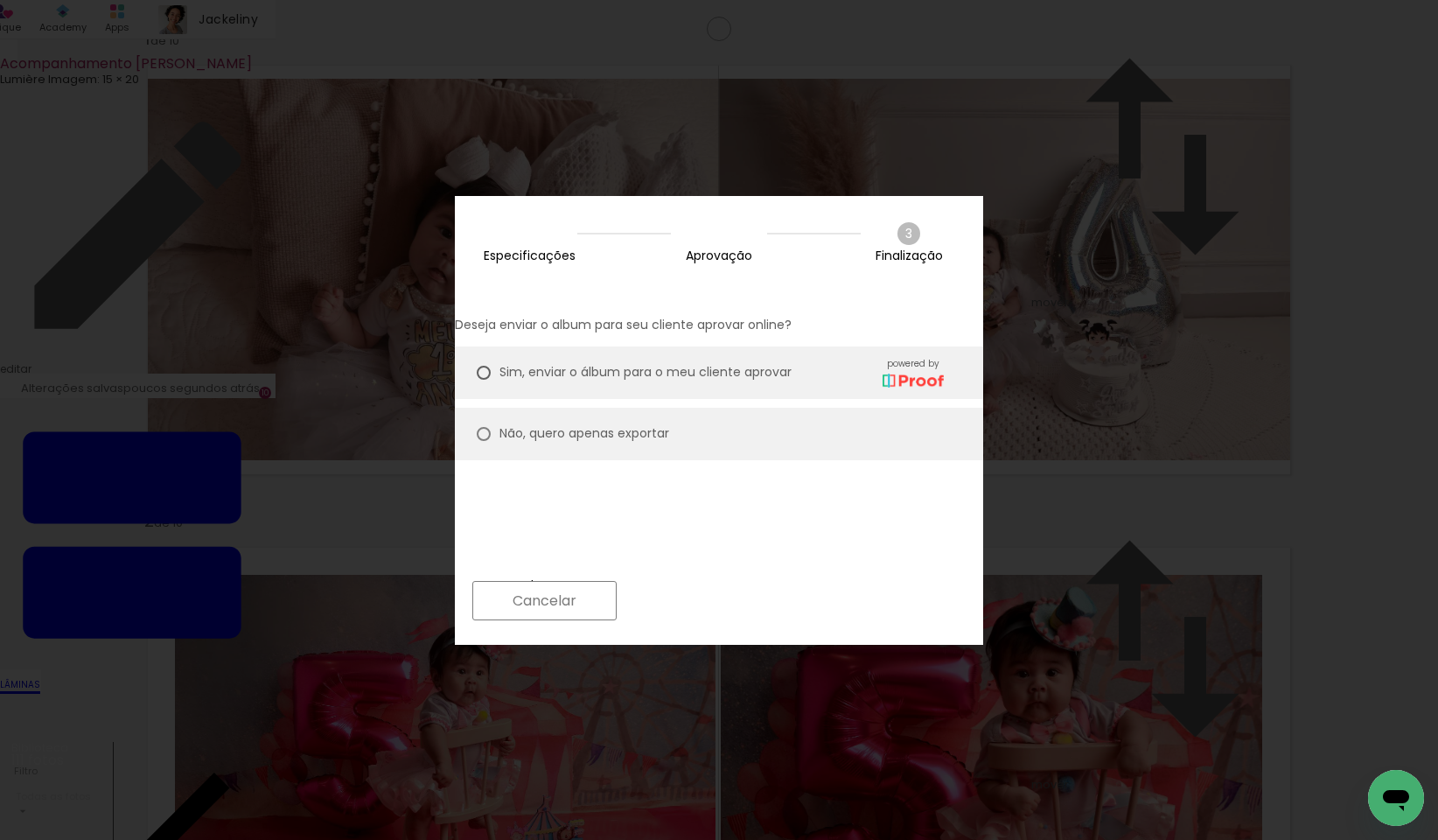
click at [0, 0] on slot "Próximo" at bounding box center [0, 0] width 0 height 0
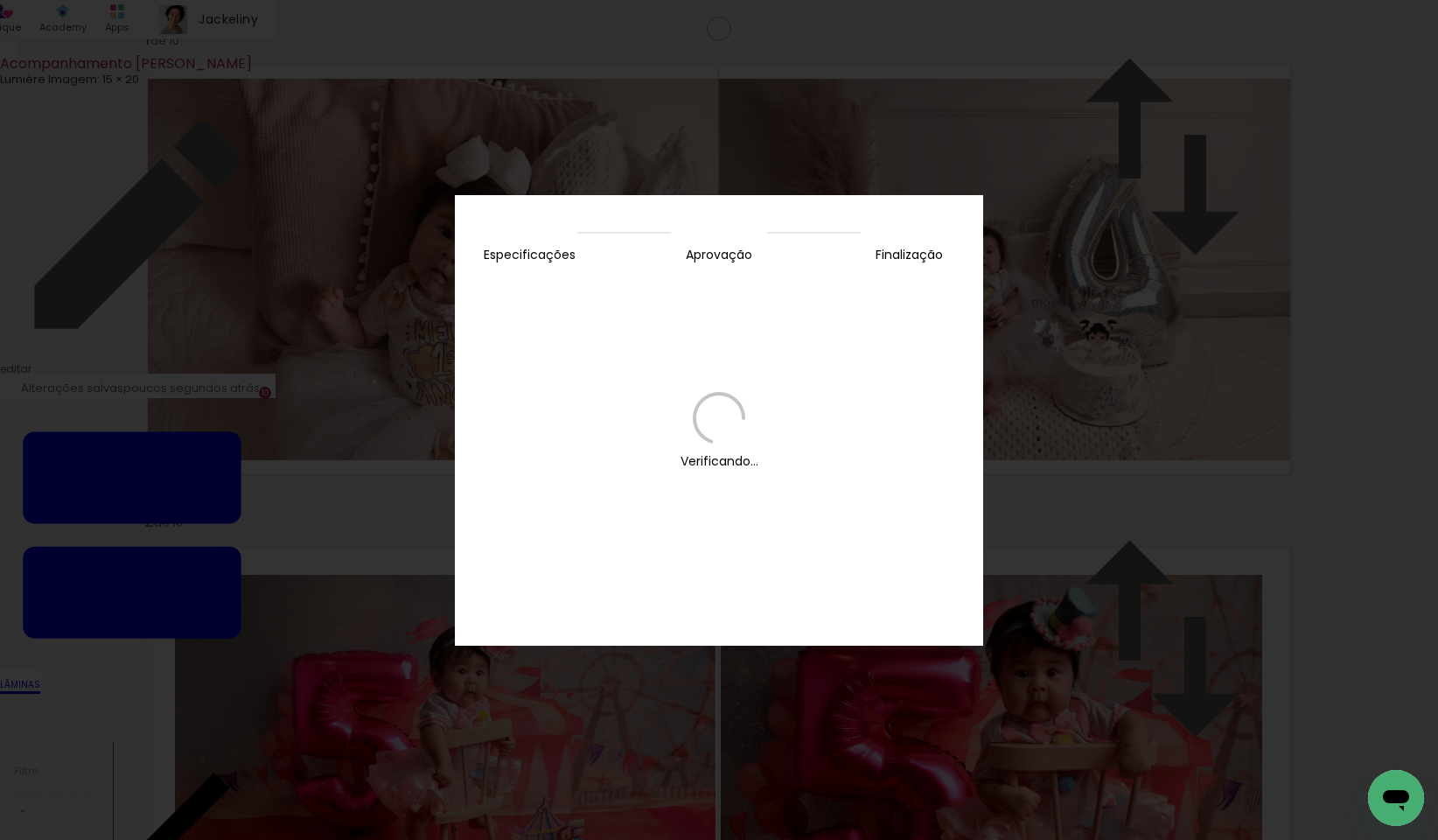
scroll to position [0, 7743]
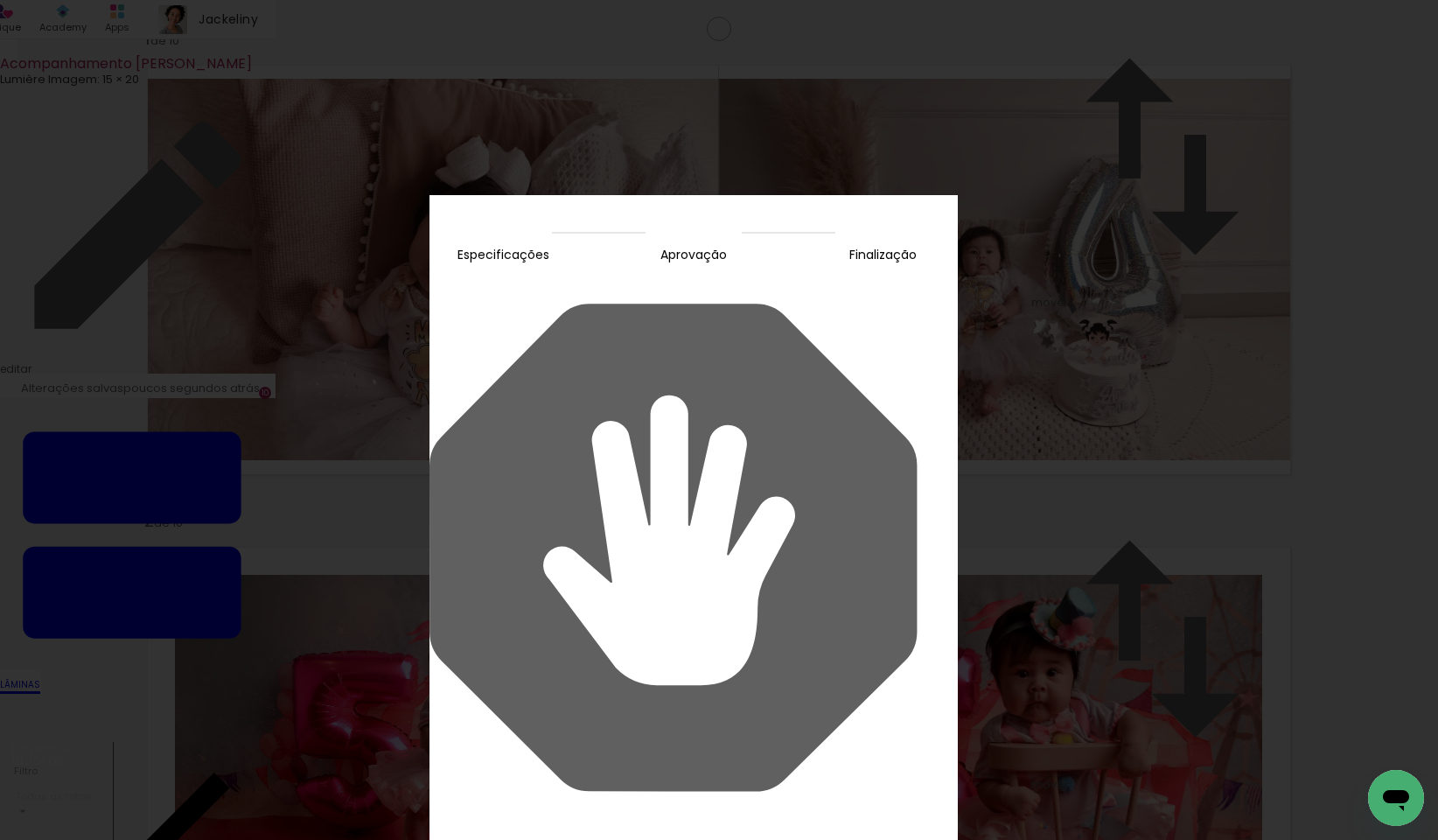
click at [0, 0] on slot "Continuar" at bounding box center [0, 0] width 0 height 0
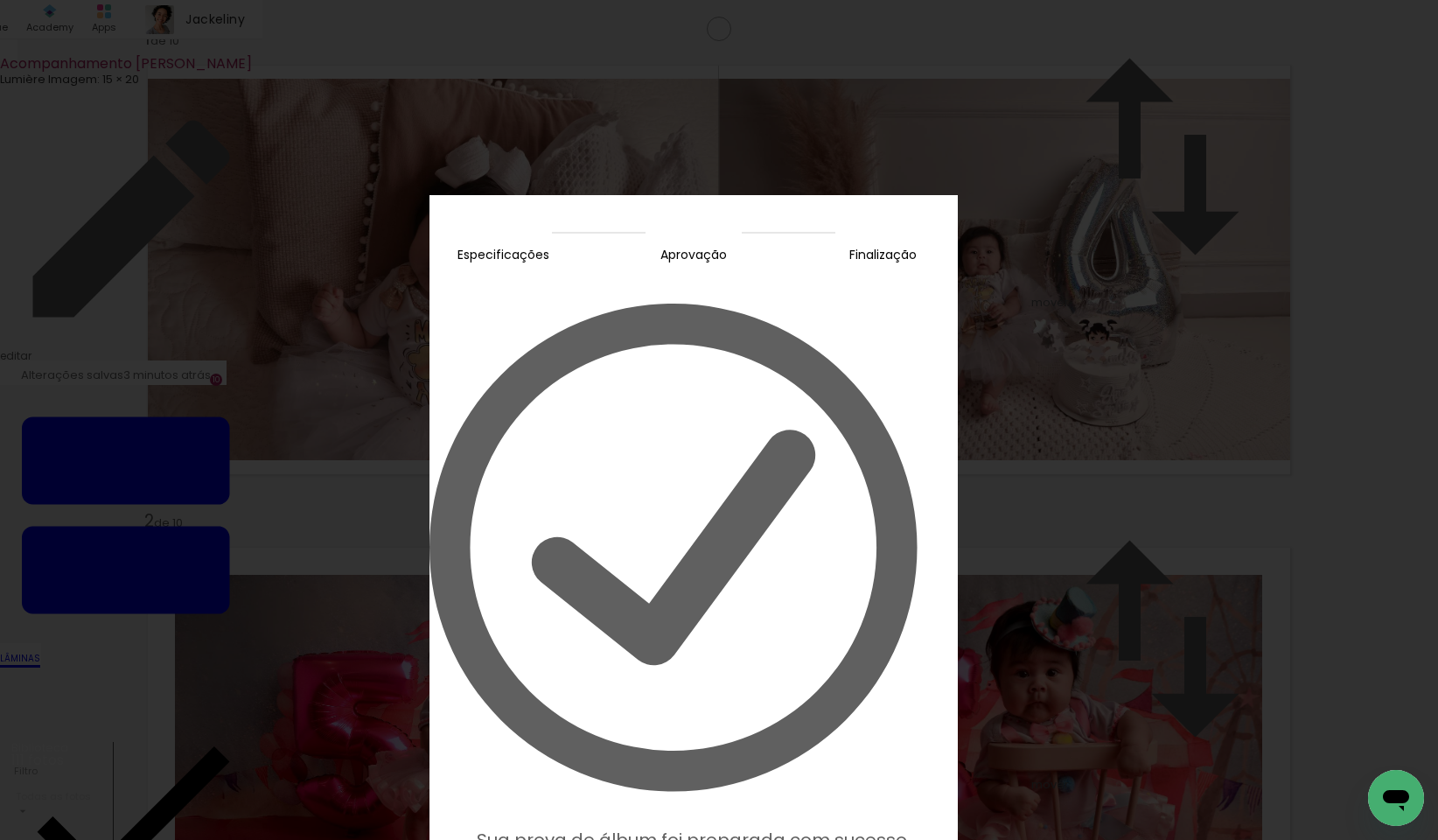
scroll to position [0, 7743]
click at [0, 0] on slot "Editar prova" at bounding box center [0, 0] width 0 height 0
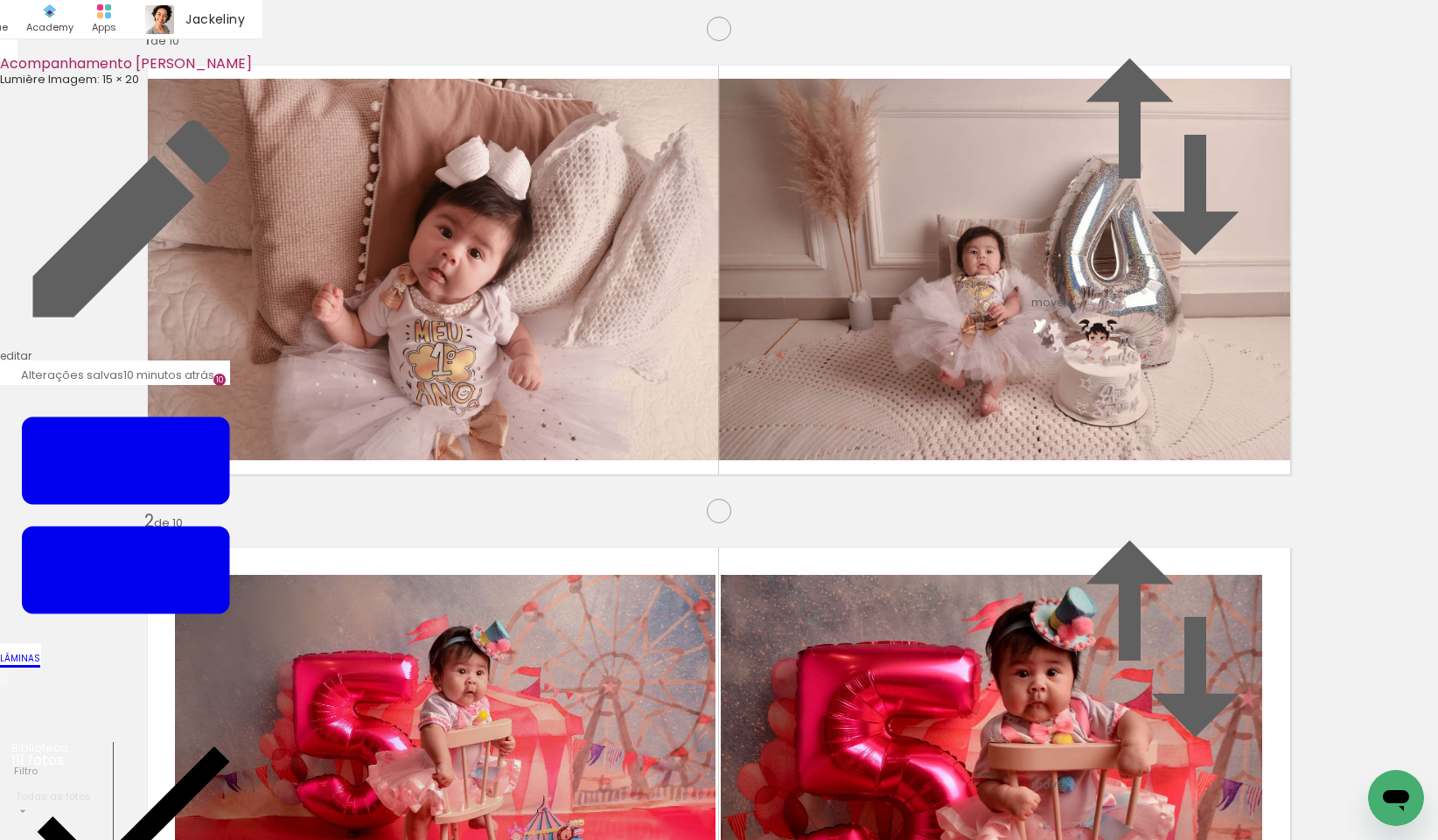
scroll to position [0, 7743]
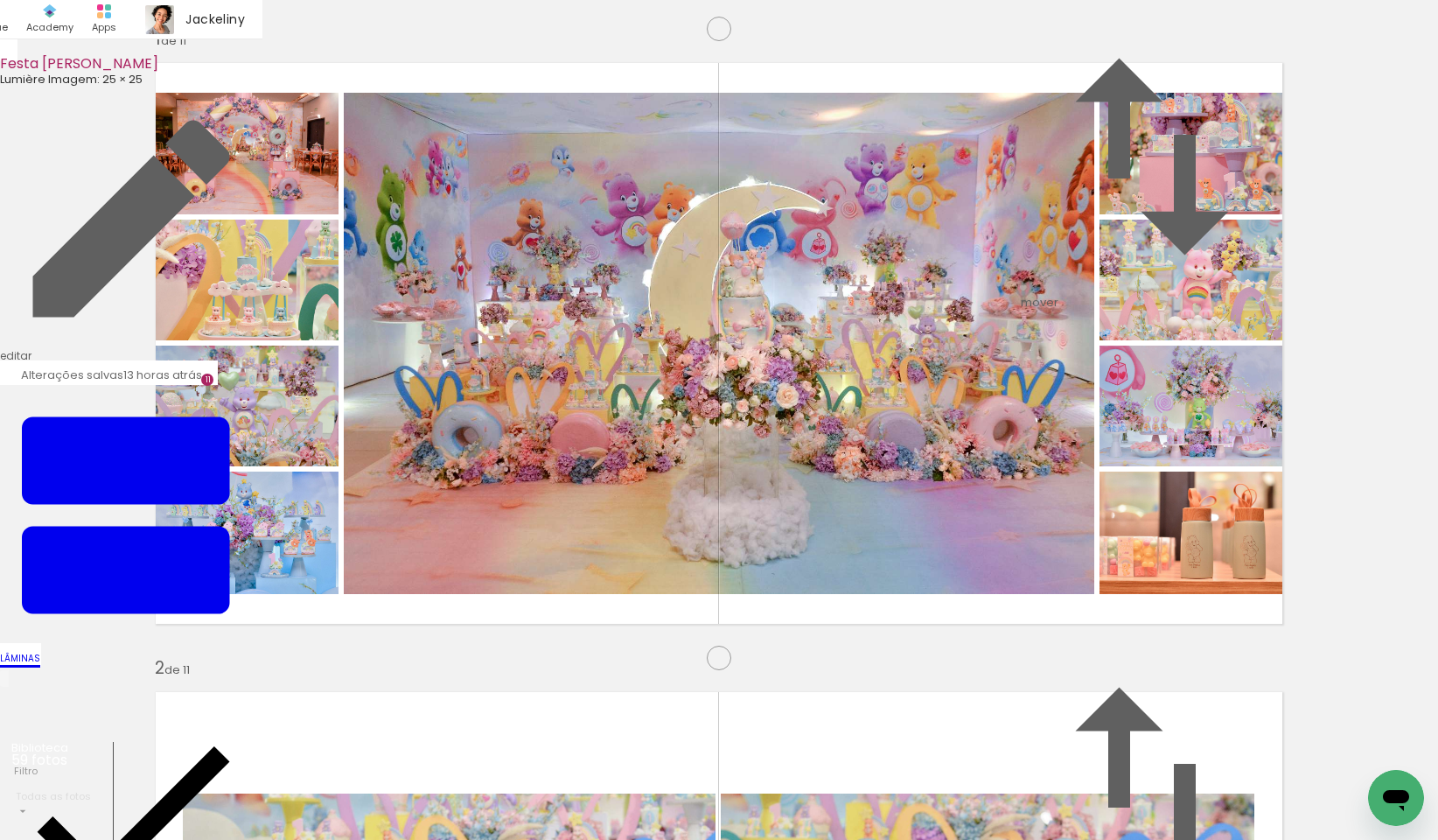
scroll to position [403, 0]
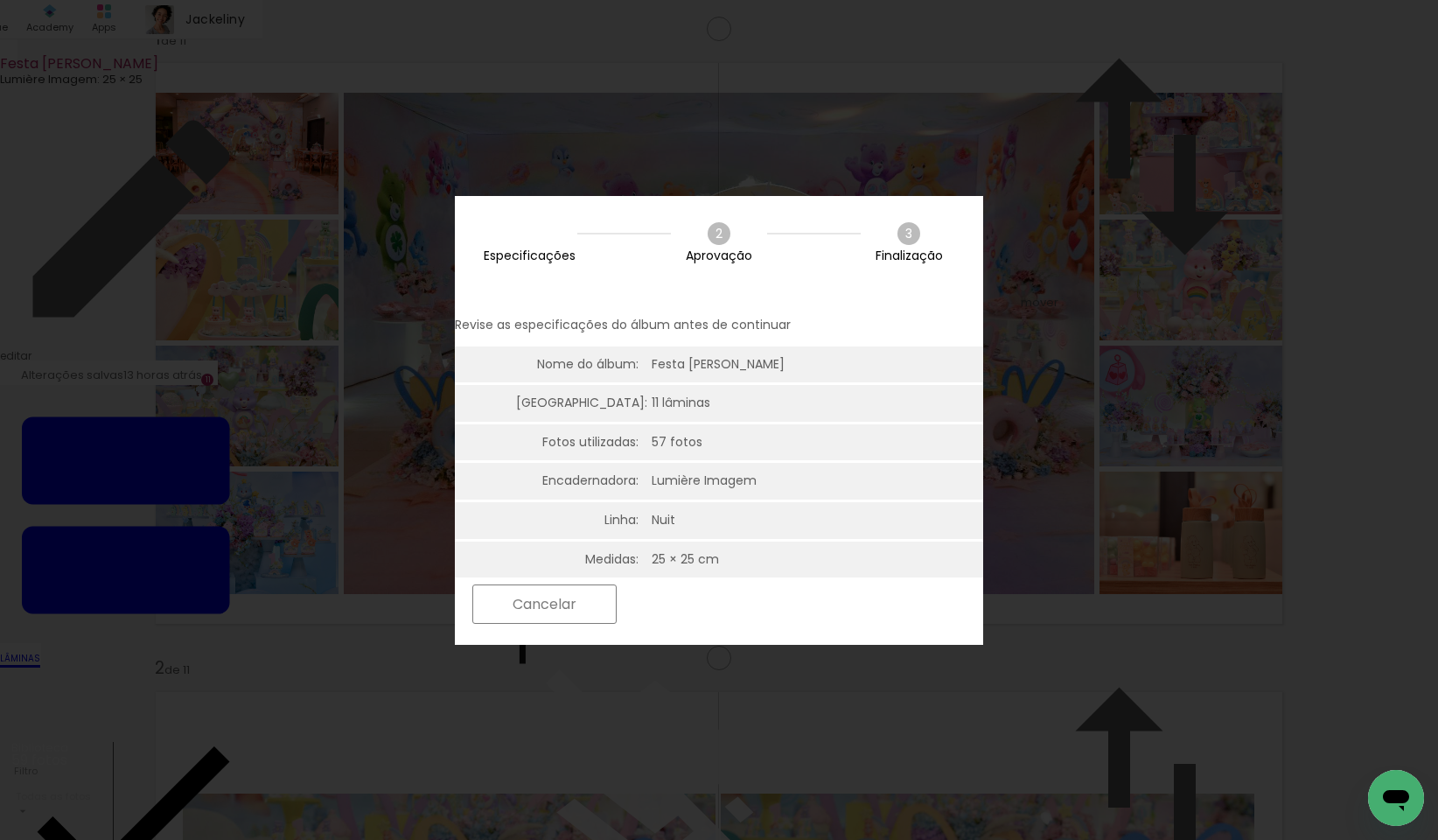
click at [0, 0] on slot "Próximo" at bounding box center [0, 0] width 0 height 0
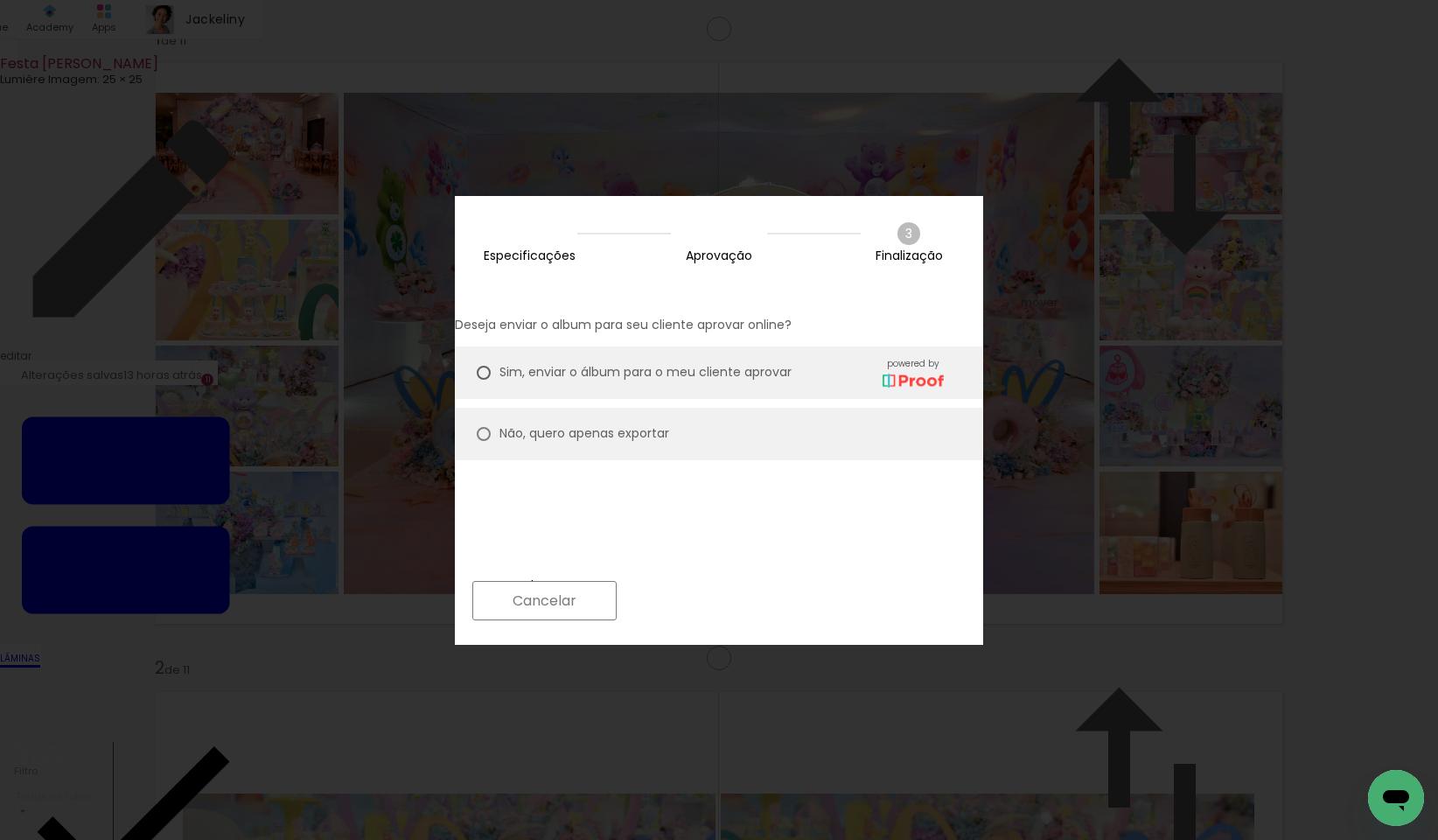
click at [0, 0] on paper-radio-button "Não, quero apenas exportar" at bounding box center [0, 0] width 0 height 0
type paper-radio-button "on"
click at [0, 0] on paper-button "Próximo" at bounding box center [0, 0] width 0 height 0
type input "Alta, 300 DPI"
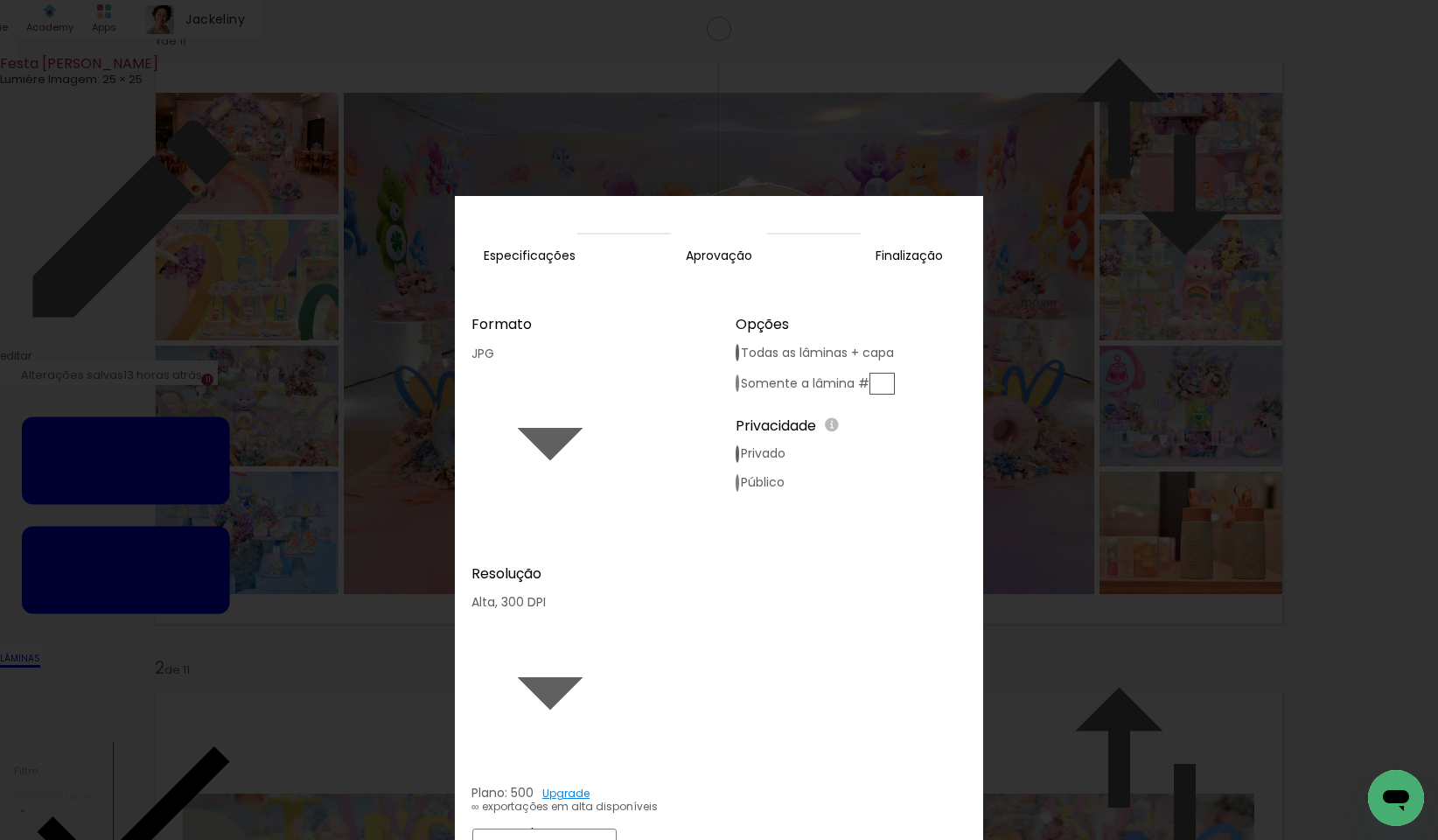
click at [0, 0] on slot "Exportar" at bounding box center [0, 0] width 0 height 0
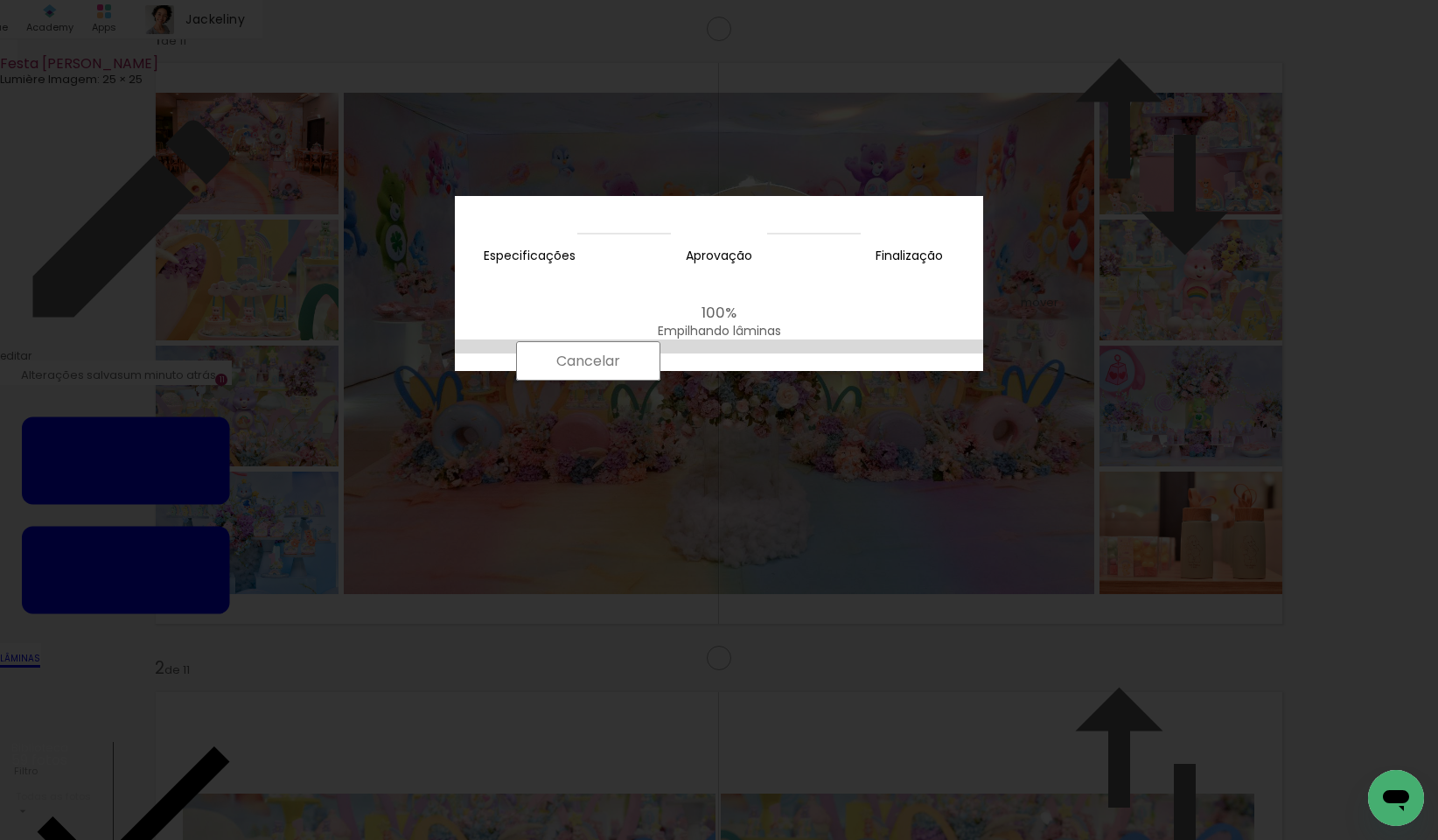
scroll to position [403, 0]
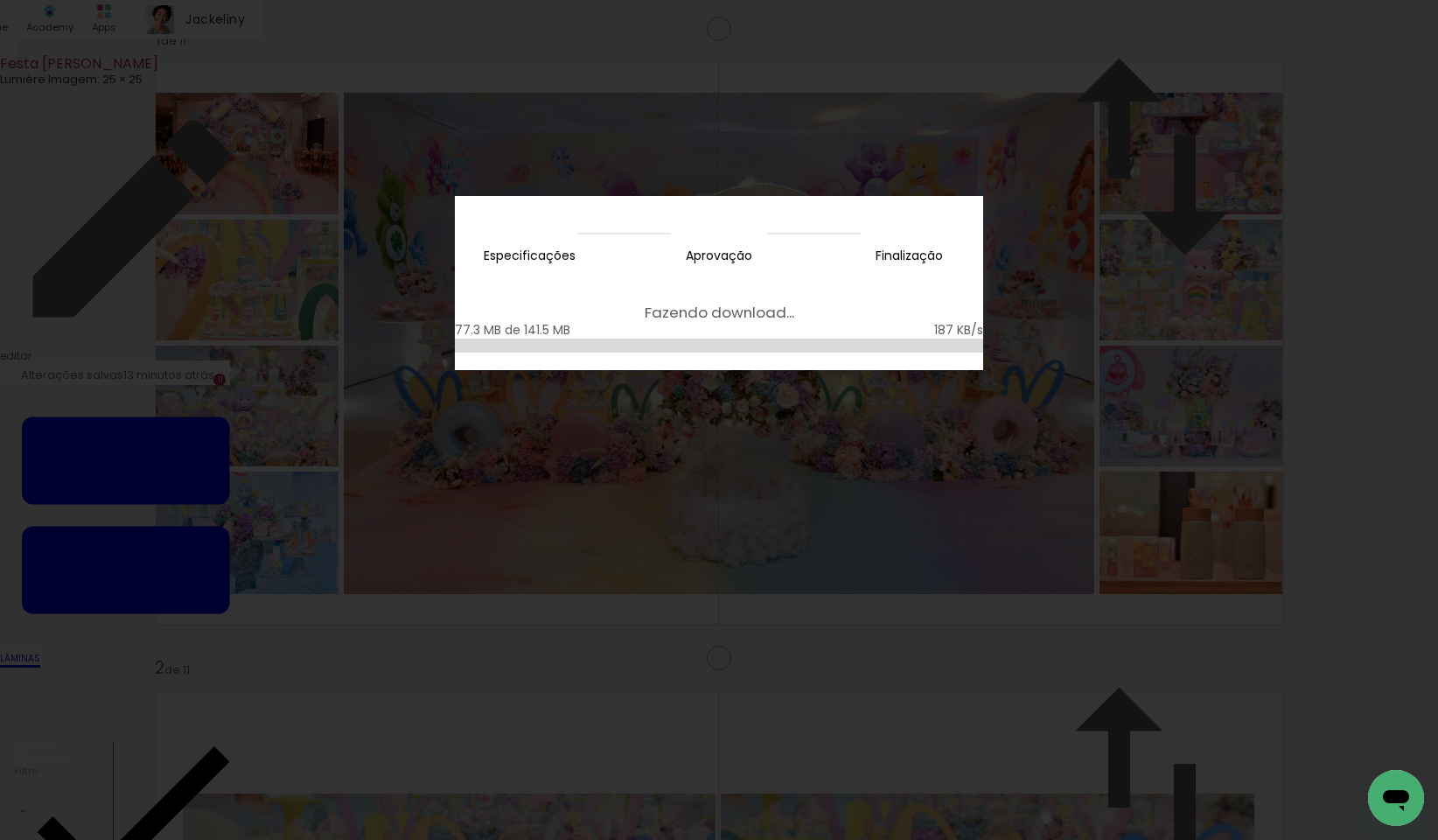
scroll to position [403, 0]
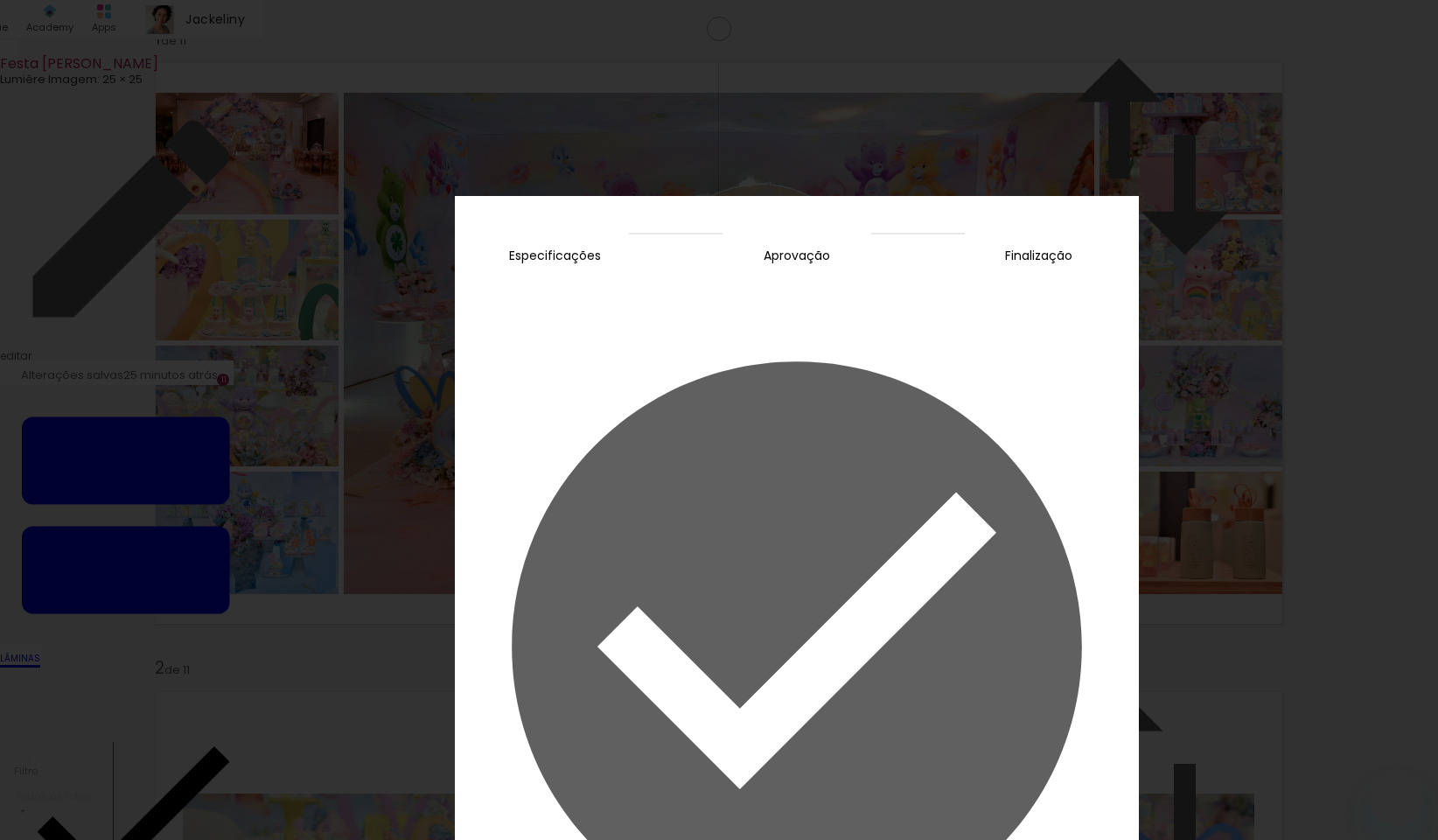
click at [0, 0] on slot "Concluir" at bounding box center [0, 0] width 0 height 0
click at [903, 608] on iron-overlay-backdrop at bounding box center [719, 420] width 1438 height 840
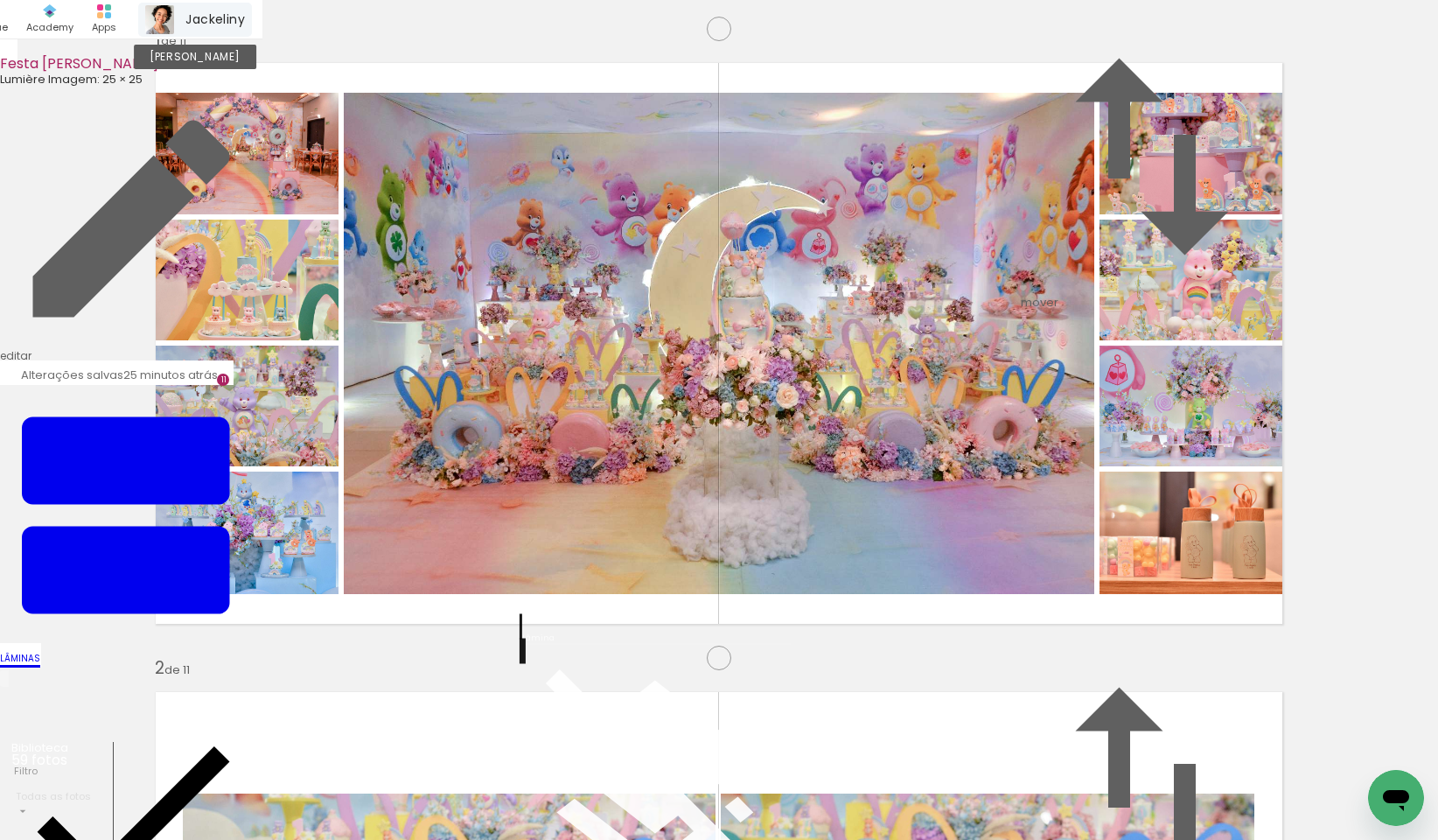
scroll to position [403, 0]
